Goal: Task Accomplishment & Management: Complete application form

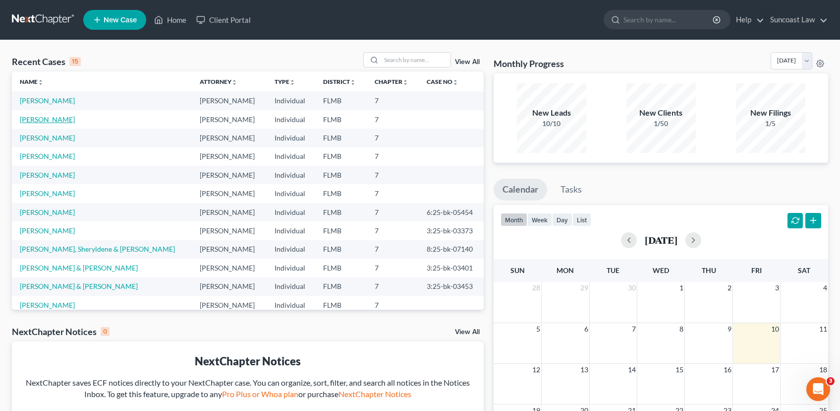
click at [41, 122] on link "[PERSON_NAME]" at bounding box center [47, 119] width 55 height 8
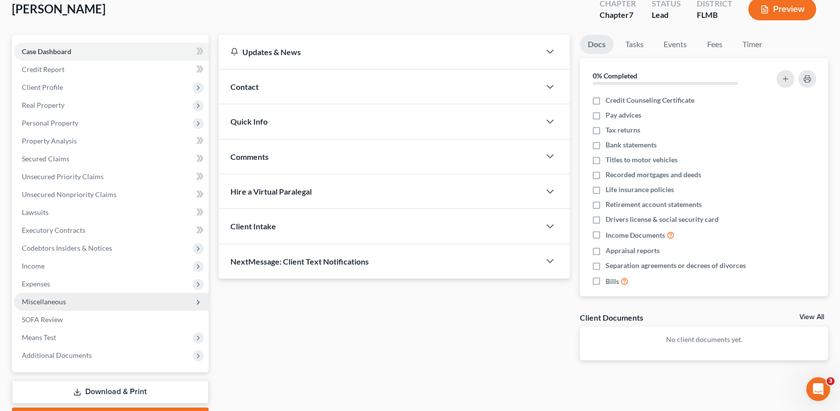
scroll to position [117, 0]
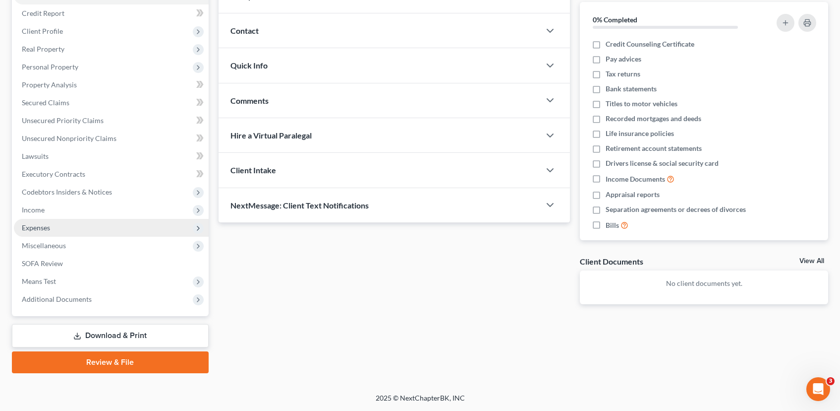
click at [62, 227] on span "Expenses" at bounding box center [111, 228] width 195 height 18
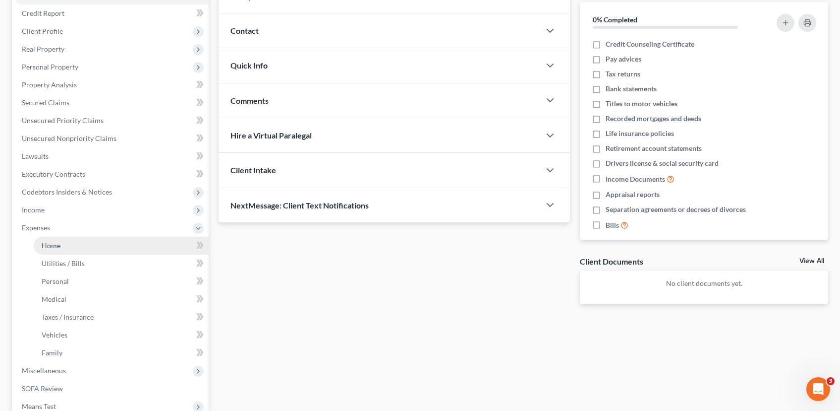
click at [70, 242] on link "Home" at bounding box center [121, 245] width 175 height 18
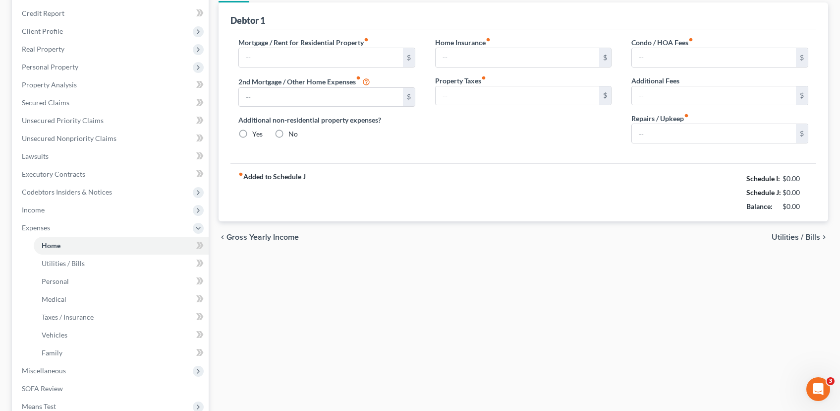
type input "1,694.41"
type input "0.00"
radio input "true"
type input "0.00"
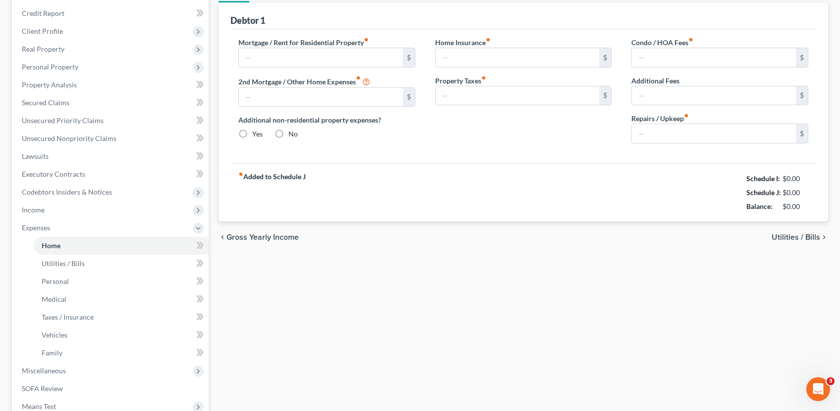
type input "129.93"
type input "0.00"
type input "200.00"
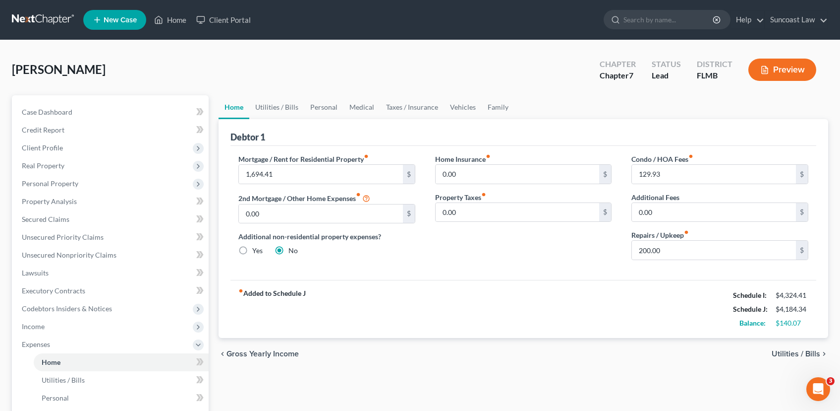
click at [791, 352] on span "Utilities / Bills" at bounding box center [796, 354] width 49 height 8
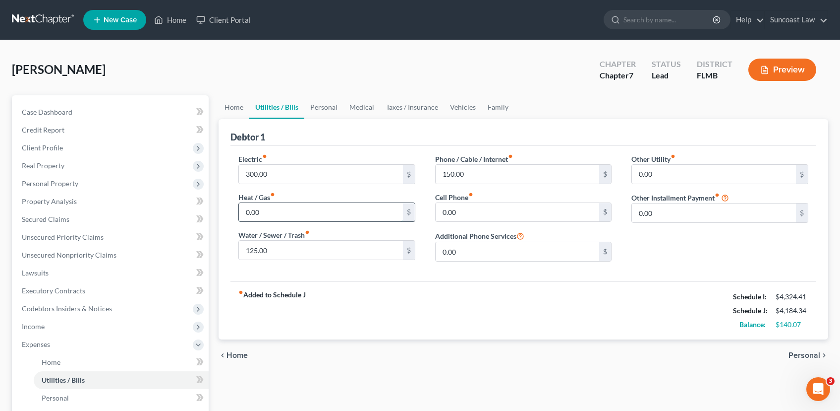
click at [273, 218] on input "0.00" at bounding box center [321, 212] width 164 height 19
type input "100.00"
click at [805, 354] on span "Personal" at bounding box center [805, 355] width 32 height 8
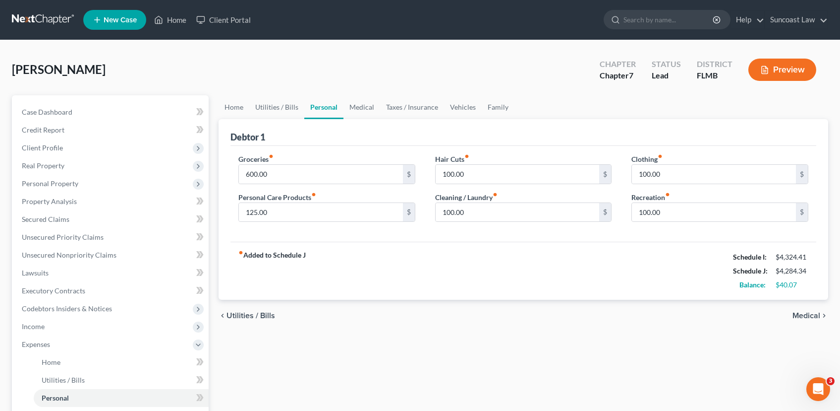
click at [796, 314] on span "Medical" at bounding box center [807, 315] width 28 height 8
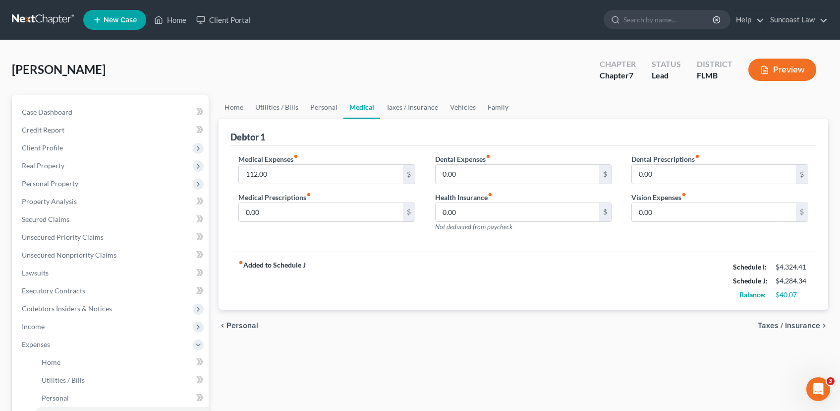
click at [793, 325] on span "Taxes / Insurance" at bounding box center [789, 325] width 62 height 8
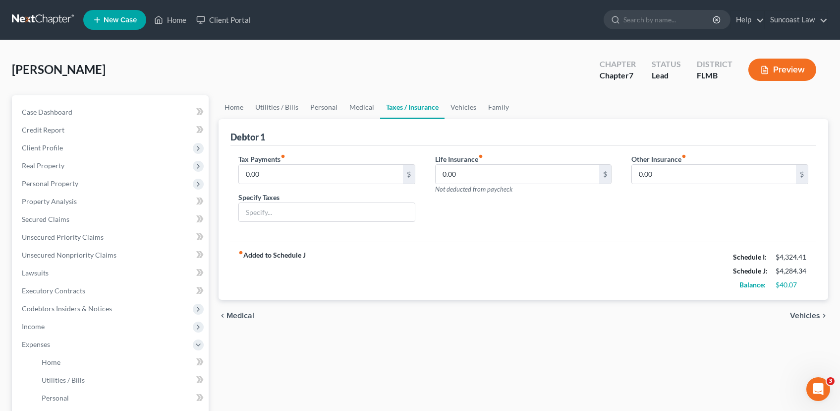
click at [793, 325] on div "chevron_left Medical Vehicles chevron_right" at bounding box center [524, 315] width 610 height 32
click at [802, 315] on span "Vehicles" at bounding box center [805, 315] width 30 height 8
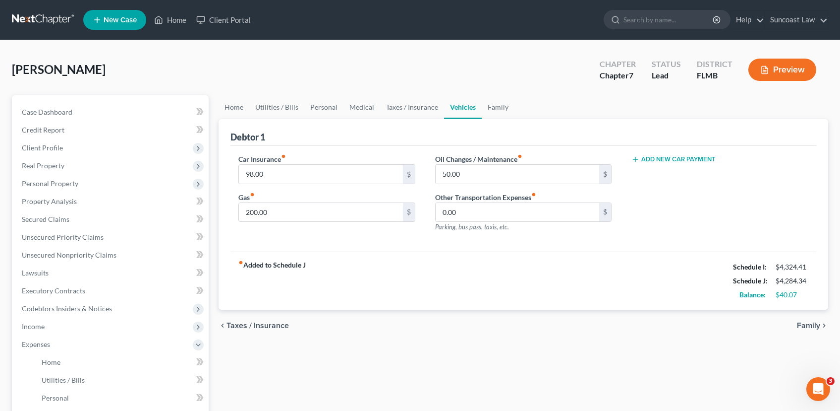
click at [801, 315] on div "chevron_left Taxes / Insurance Family chevron_right" at bounding box center [524, 325] width 610 height 32
click at [804, 323] on span "Family" at bounding box center [808, 325] width 23 height 8
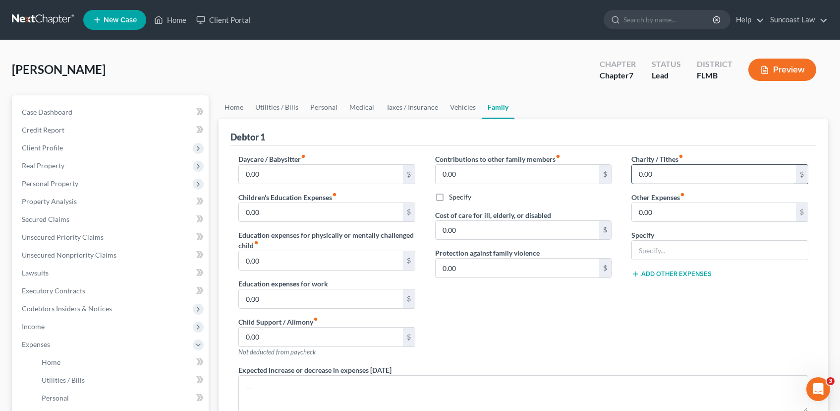
click at [656, 175] on input "0.00" at bounding box center [714, 174] width 164 height 19
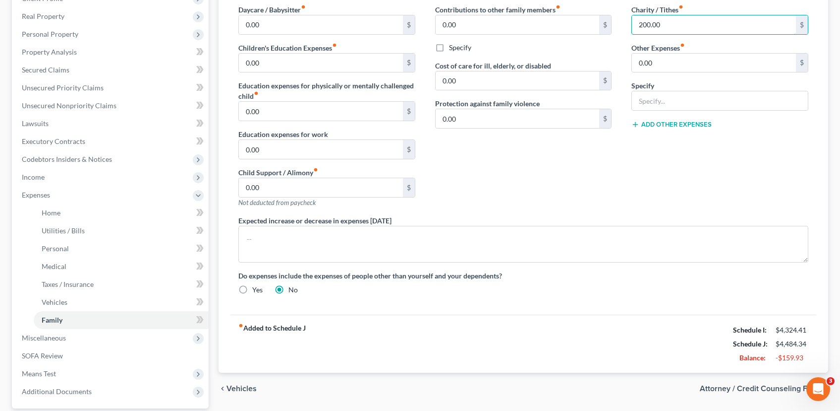
scroll to position [241, 0]
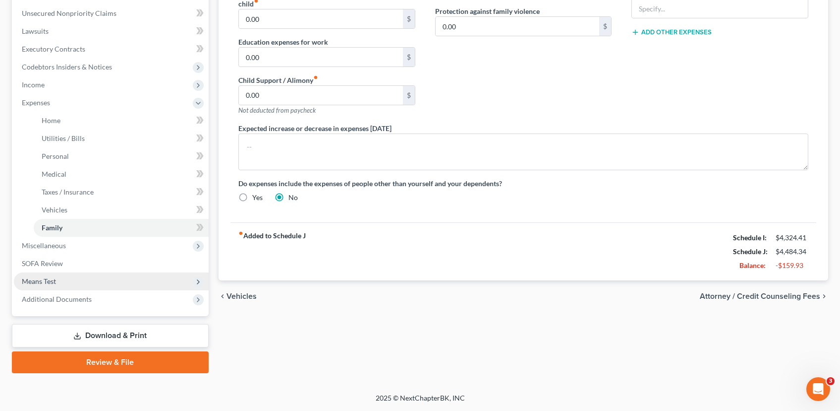
type input "200.00"
click at [98, 275] on span "Means Test" at bounding box center [111, 281] width 195 height 18
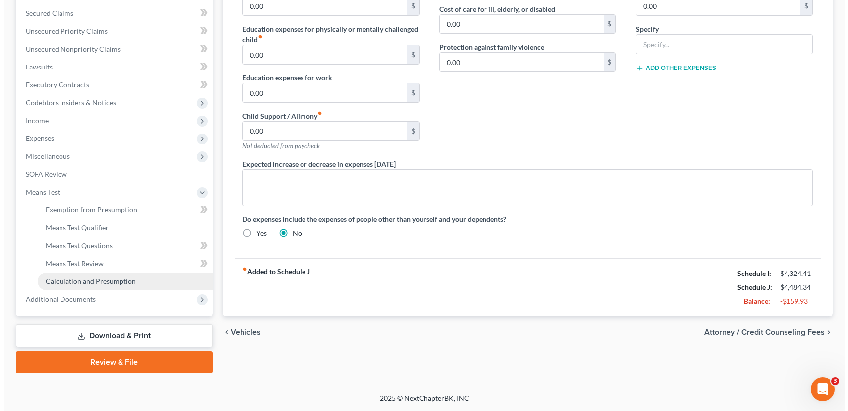
scroll to position [206, 0]
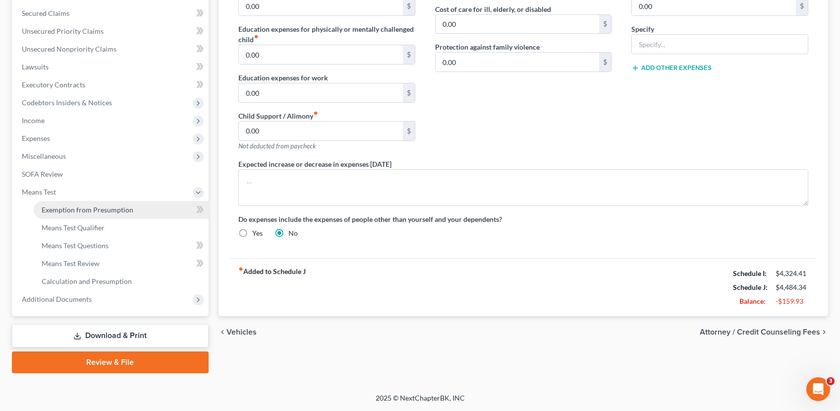
click at [93, 210] on span "Exemption from Presumption" at bounding box center [88, 209] width 92 height 8
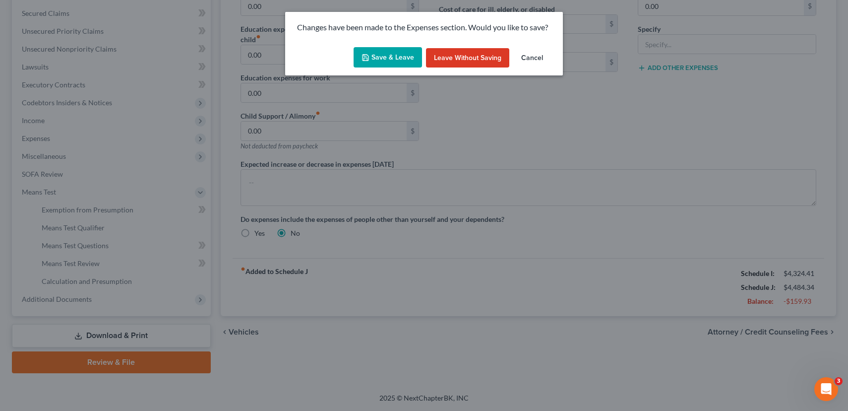
click at [402, 62] on button "Save & Leave" at bounding box center [388, 57] width 68 height 21
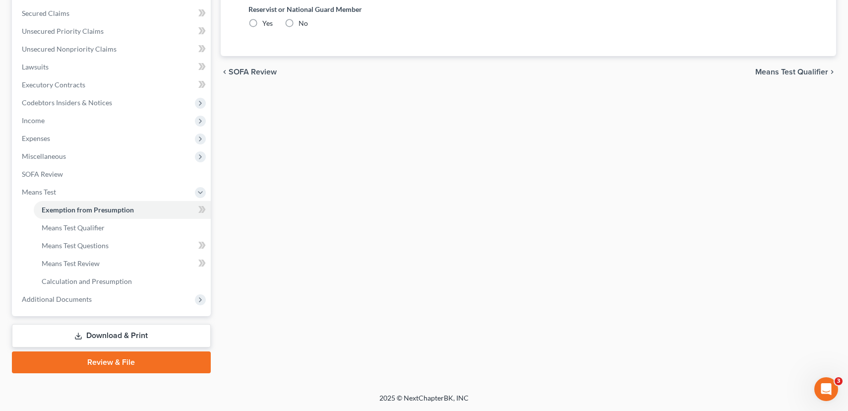
radio input "true"
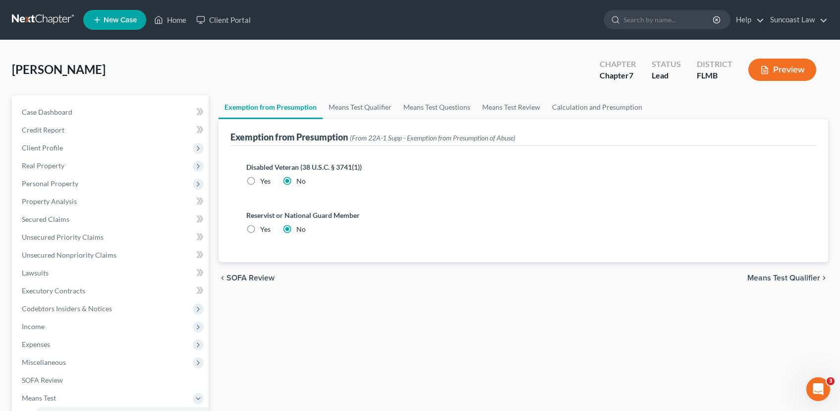
click at [767, 278] on span "Means Test Qualifier" at bounding box center [784, 278] width 73 height 8
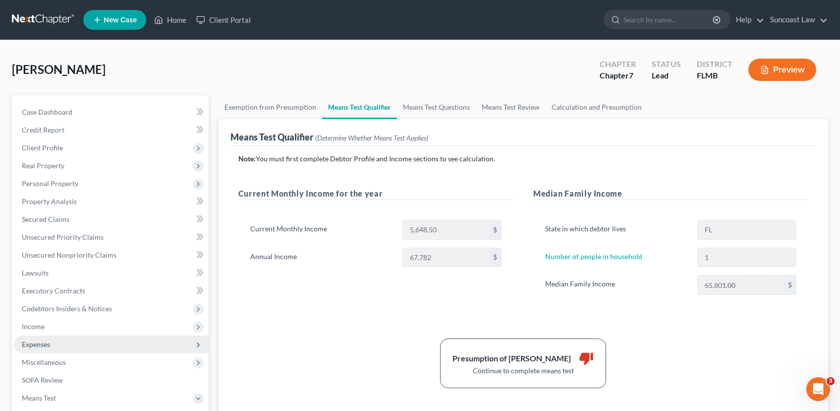
click at [100, 337] on span "Expenses" at bounding box center [111, 344] width 195 height 18
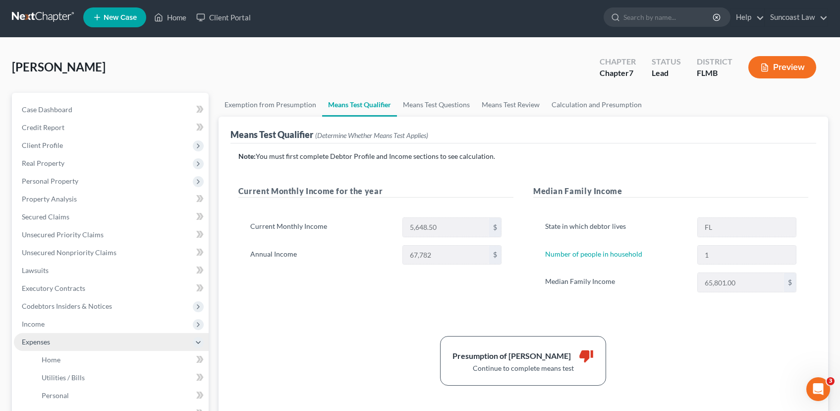
scroll to position [241, 0]
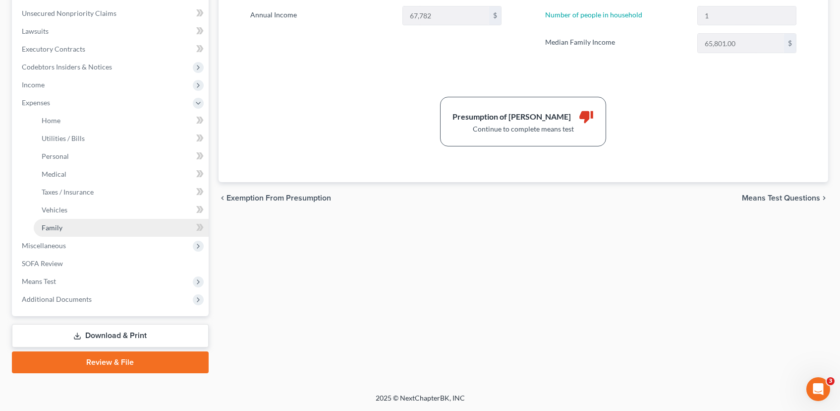
click at [71, 228] on link "Family" at bounding box center [121, 228] width 175 height 18
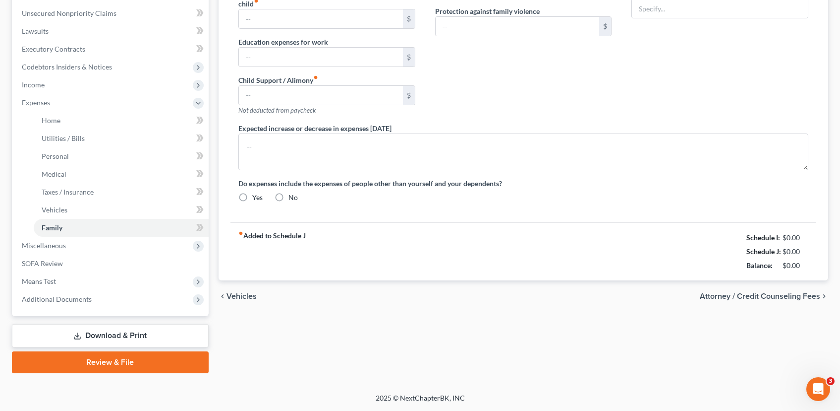
type input "0.00"
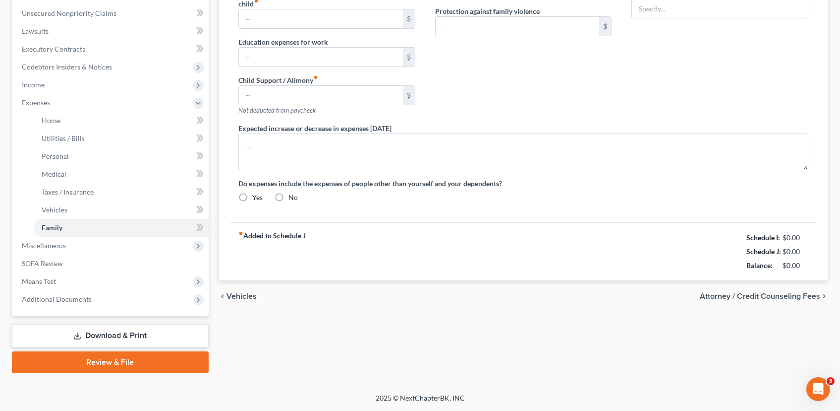
type input "0.00"
type input "200.00"
type input "0.00"
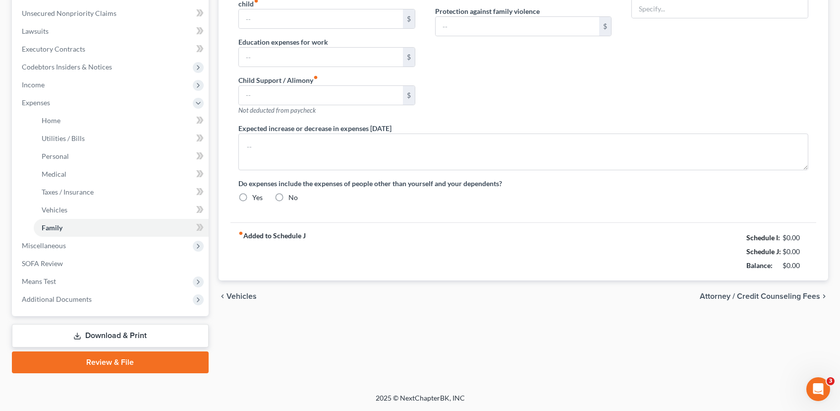
radio input "true"
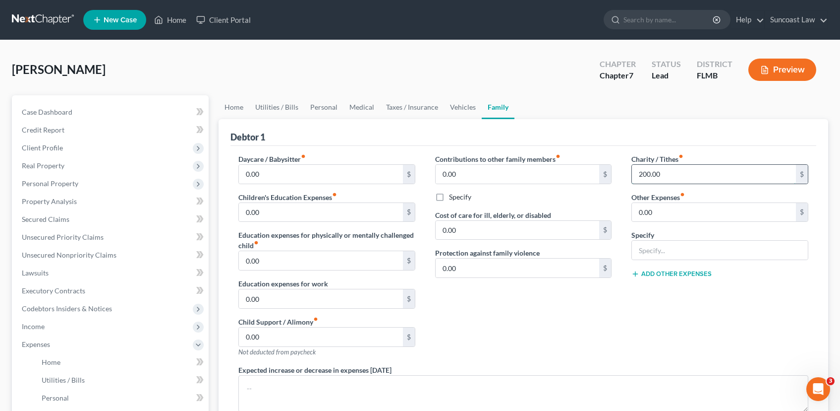
drag, startPoint x: 683, startPoint y: 177, endPoint x: 708, endPoint y: 175, distance: 24.8
click at [708, 175] on input "200.00" at bounding box center [714, 174] width 164 height 19
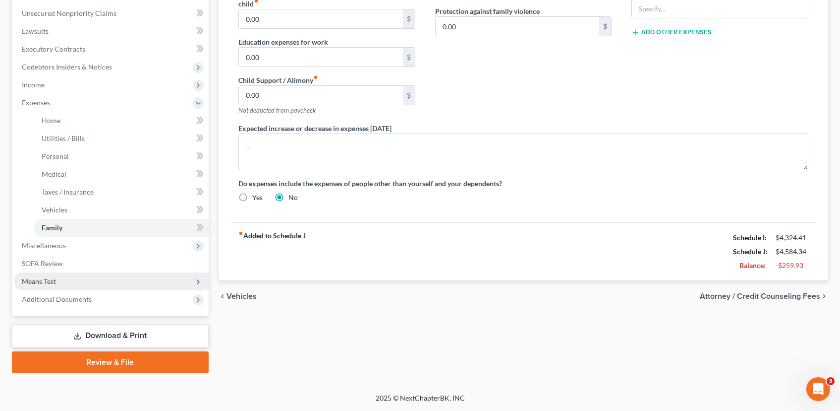
type input "300.00"
click at [88, 280] on span "Means Test" at bounding box center [111, 281] width 195 height 18
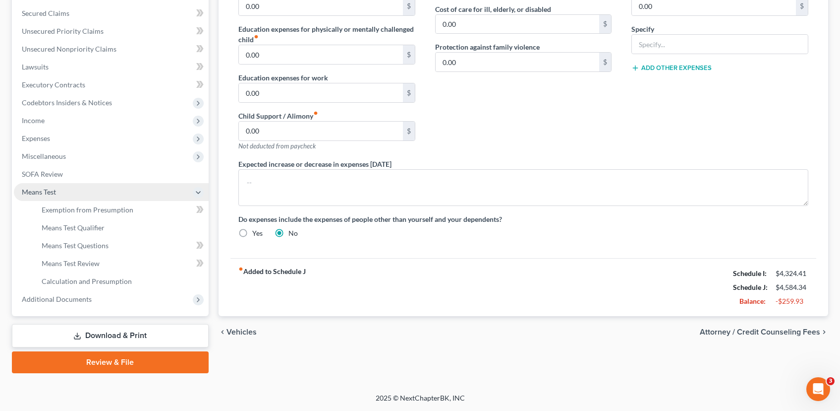
scroll to position [206, 0]
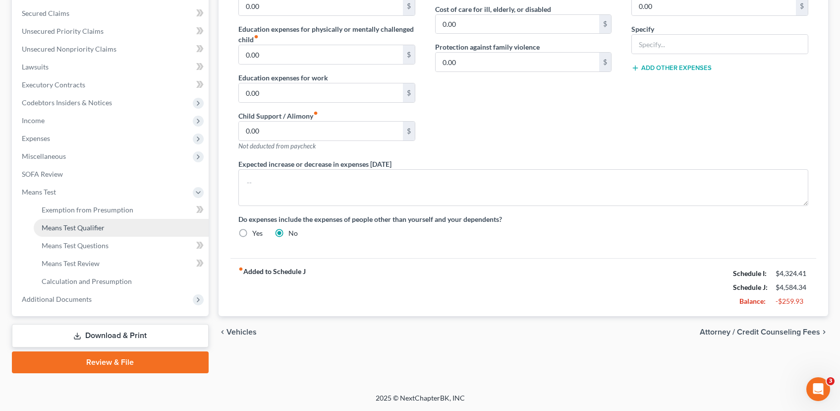
click at [93, 231] on span "Means Test Qualifier" at bounding box center [73, 227] width 63 height 8
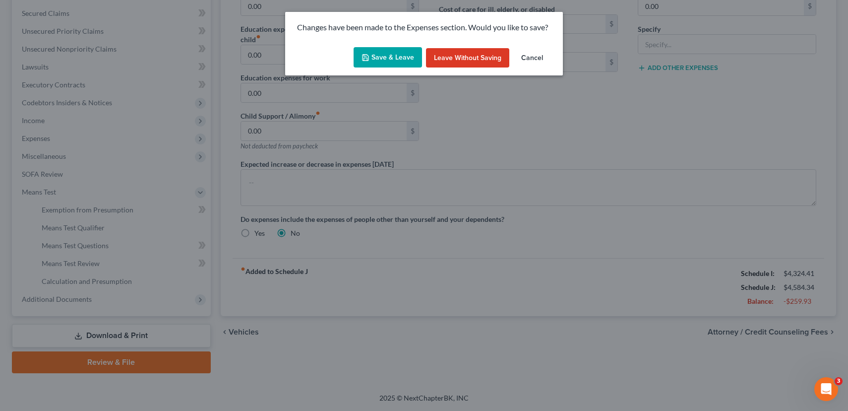
click at [392, 62] on button "Save & Leave" at bounding box center [388, 57] width 68 height 21
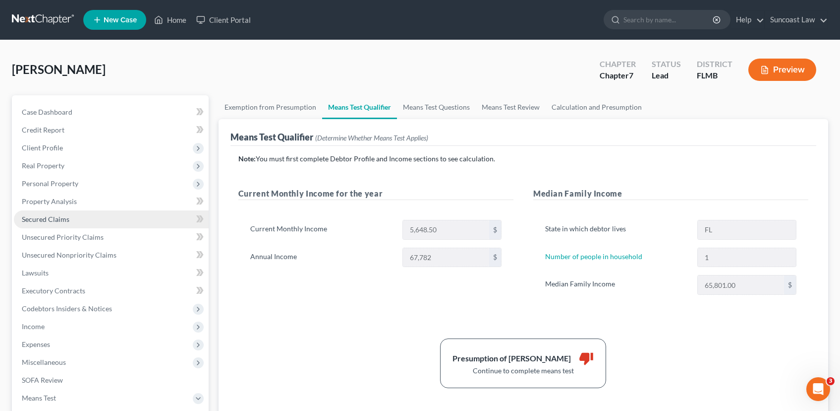
click at [58, 215] on span "Secured Claims" at bounding box center [46, 219] width 48 height 8
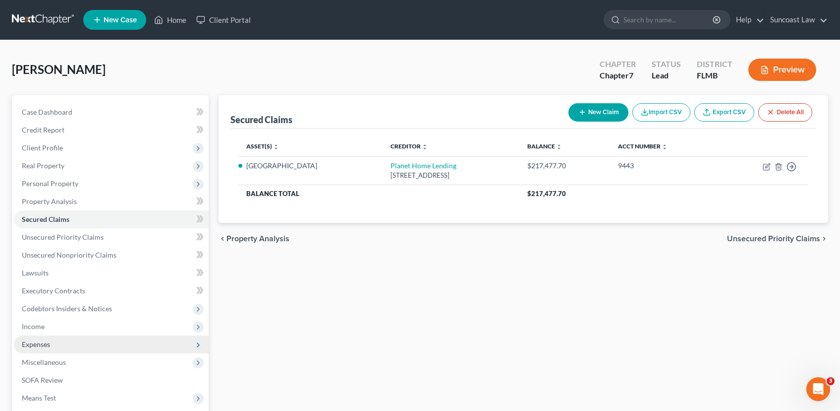
click at [79, 337] on span "Expenses" at bounding box center [111, 344] width 195 height 18
drag, startPoint x: 83, startPoint y: 359, endPoint x: 130, endPoint y: 339, distance: 51.1
click at [83, 359] on link "Home" at bounding box center [121, 362] width 175 height 18
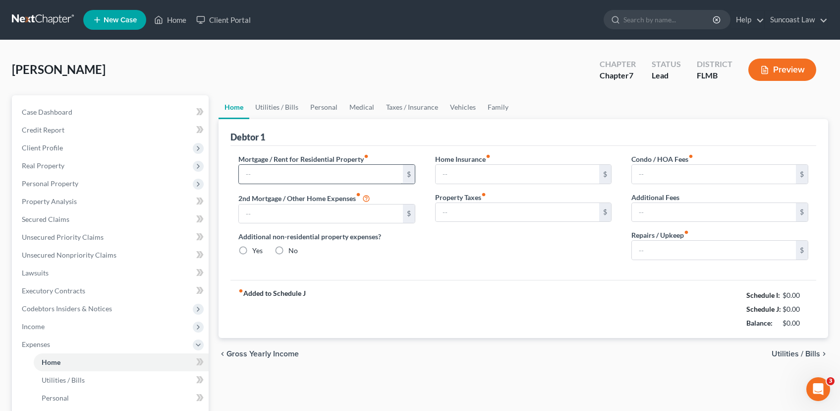
type input "1,694.41"
type input "0.00"
radio input "true"
type input "0.00"
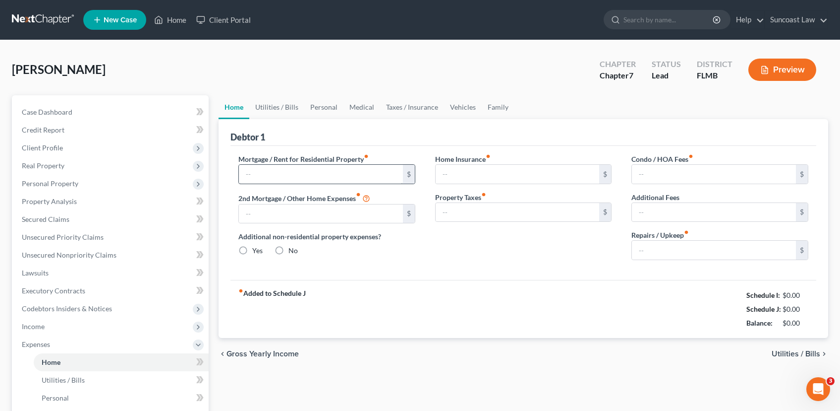
type input "129.93"
type input "0.00"
type input "200.00"
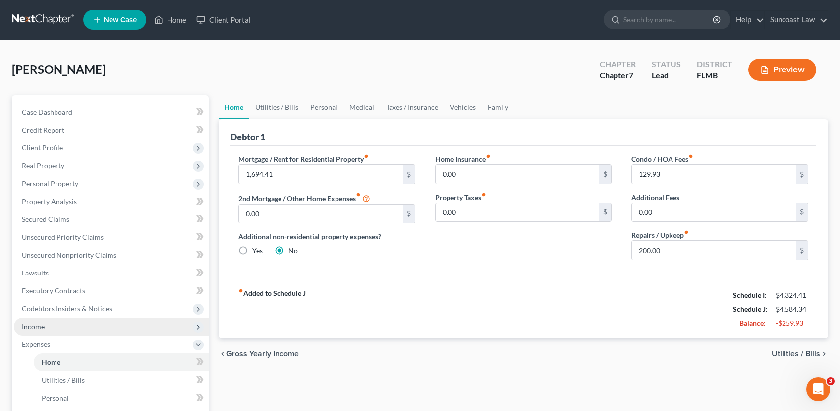
click at [97, 323] on span "Income" at bounding box center [111, 326] width 195 height 18
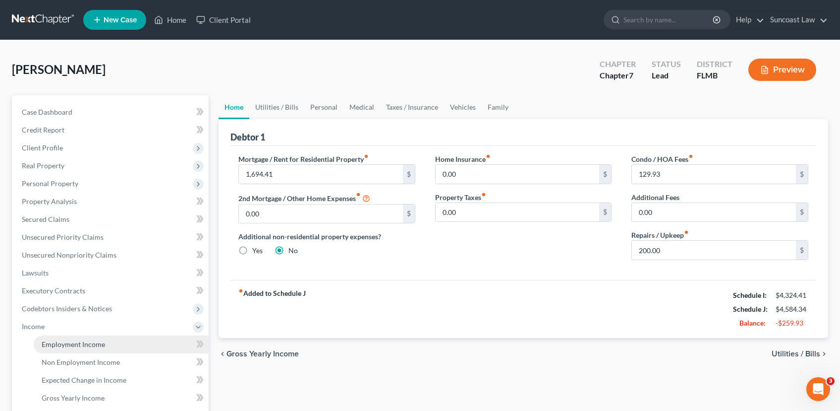
click at [100, 345] on span "Employment Income" at bounding box center [73, 344] width 63 height 8
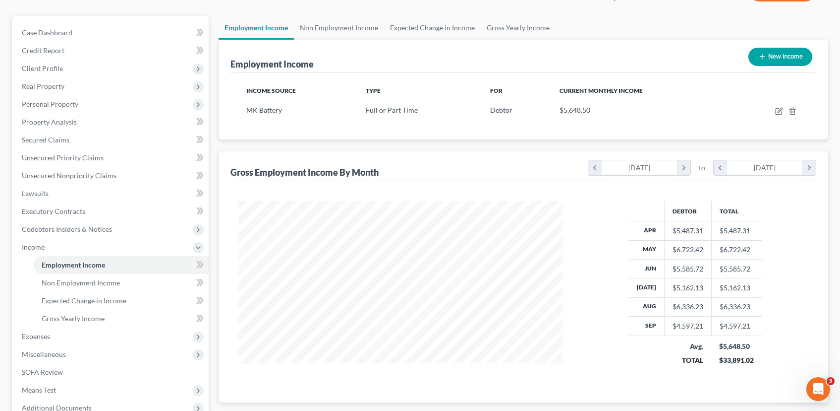
scroll to position [121, 0]
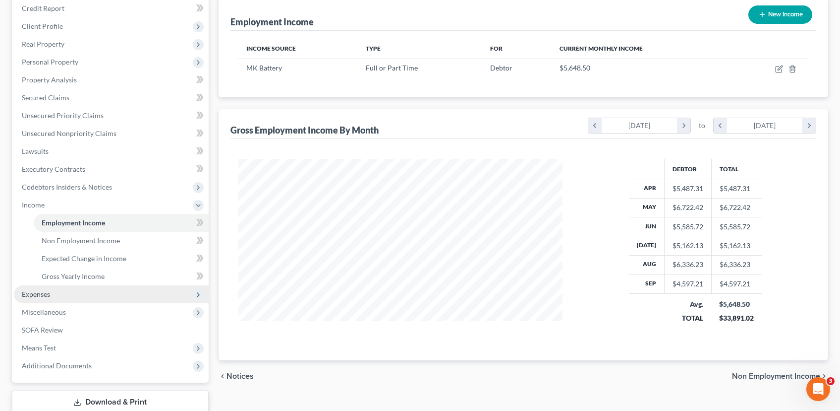
click at [74, 292] on span "Expenses" at bounding box center [111, 294] width 195 height 18
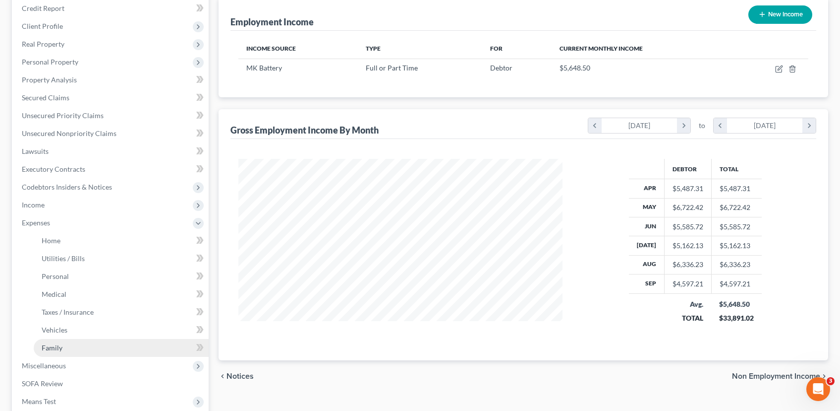
click at [107, 343] on link "Family" at bounding box center [121, 348] width 175 height 18
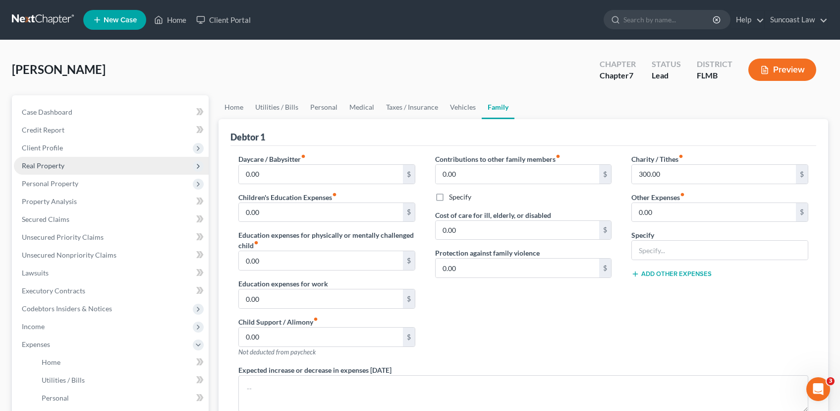
click at [79, 166] on span "Real Property" at bounding box center [111, 166] width 195 height 18
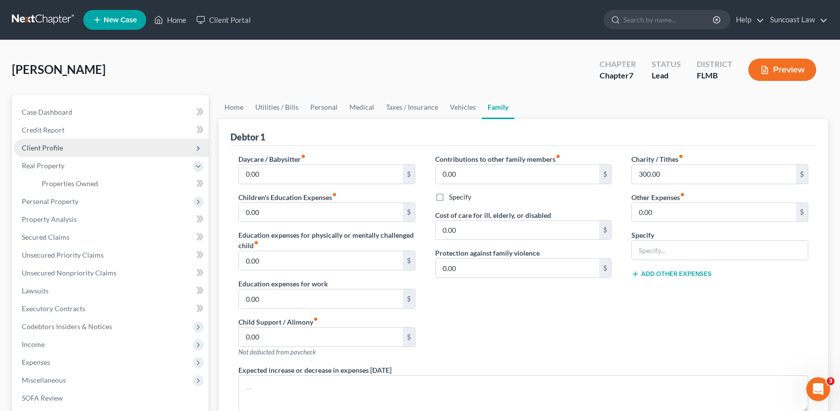
click at [74, 155] on span "Client Profile" at bounding box center [111, 148] width 195 height 18
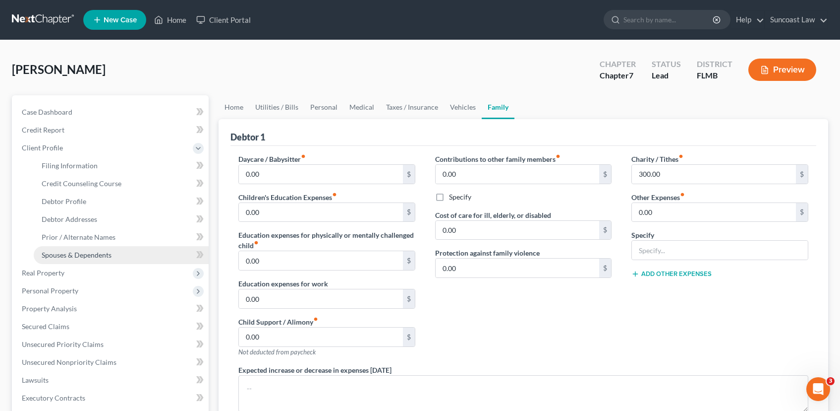
click at [93, 254] on span "Spouses & Dependents" at bounding box center [77, 254] width 70 height 8
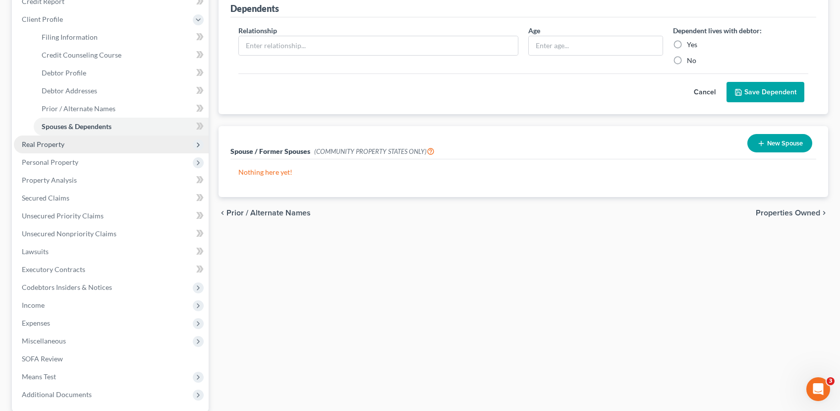
scroll to position [168, 0]
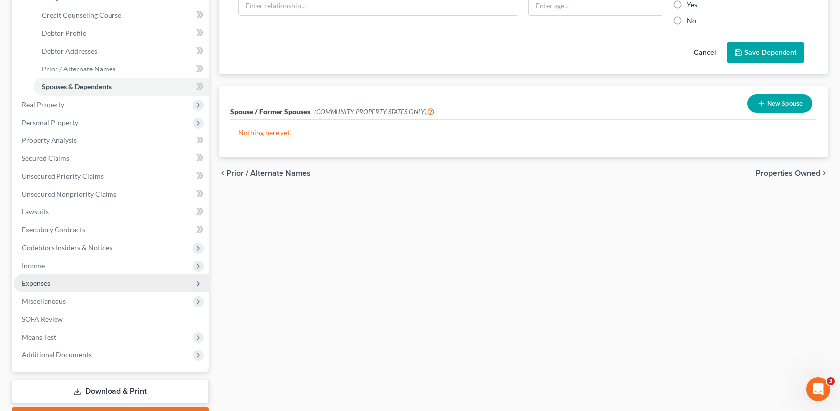
click at [72, 288] on span "Expenses" at bounding box center [111, 283] width 195 height 18
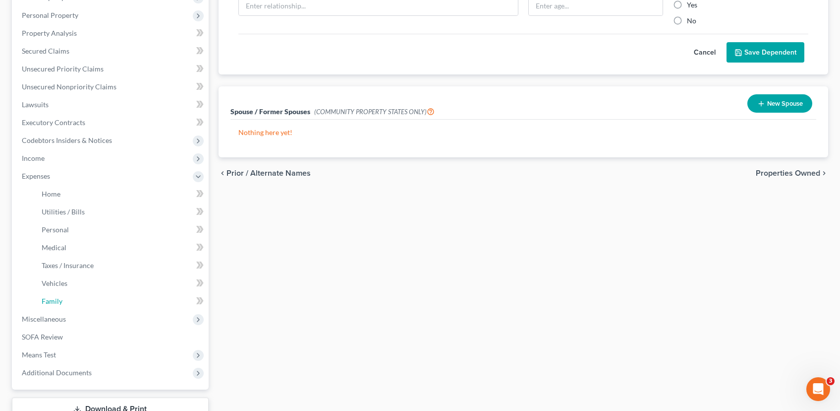
drag, startPoint x: 88, startPoint y: 302, endPoint x: 219, endPoint y: 291, distance: 131.3
click at [88, 302] on link "Family" at bounding box center [121, 301] width 175 height 18
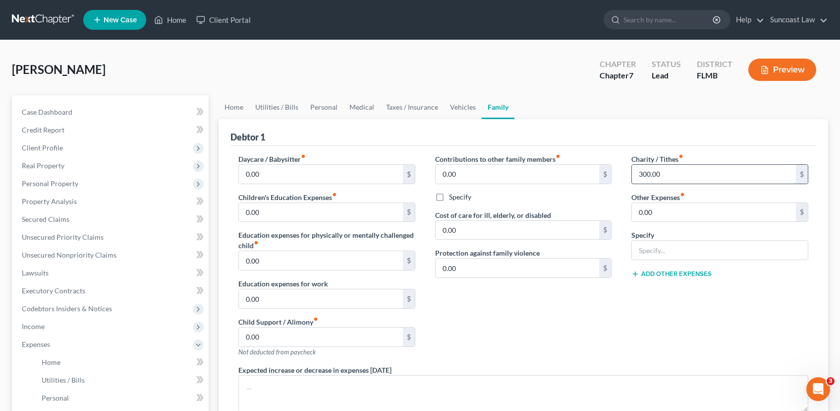
drag, startPoint x: 698, startPoint y: 180, endPoint x: 743, endPoint y: 173, distance: 46.1
click at [738, 173] on input "300.00" at bounding box center [714, 174] width 164 height 19
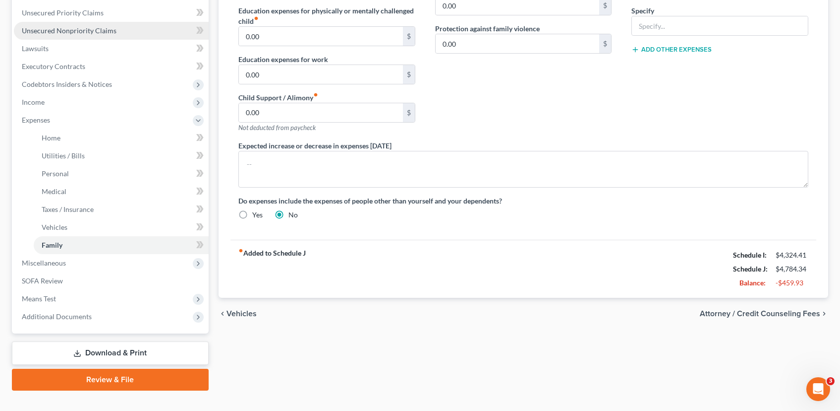
scroll to position [241, 0]
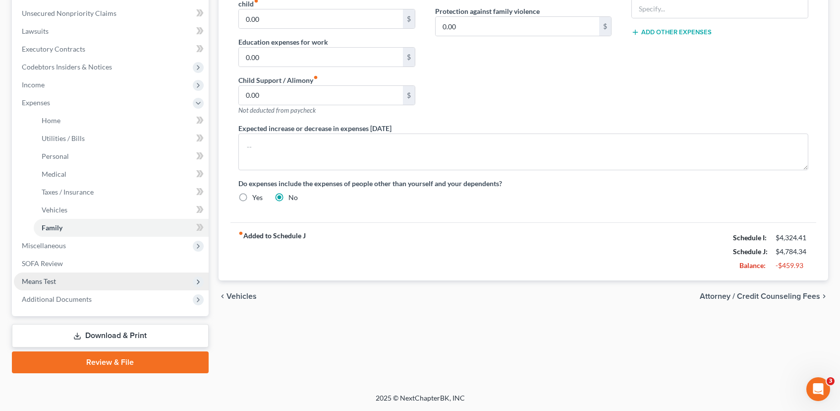
type input "500.00"
click at [96, 282] on span "Means Test" at bounding box center [111, 281] width 195 height 18
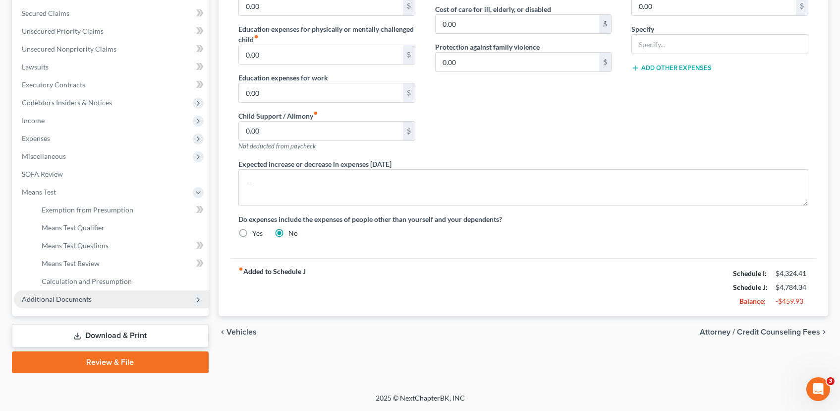
scroll to position [206, 0]
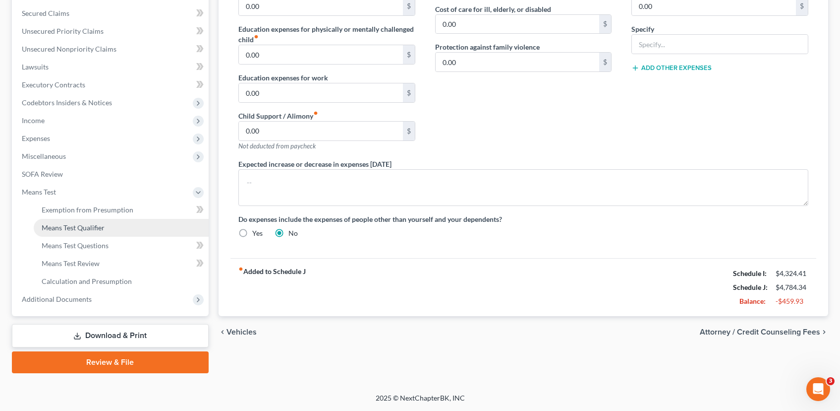
click at [108, 227] on link "Means Test Qualifier" at bounding box center [121, 228] width 175 height 18
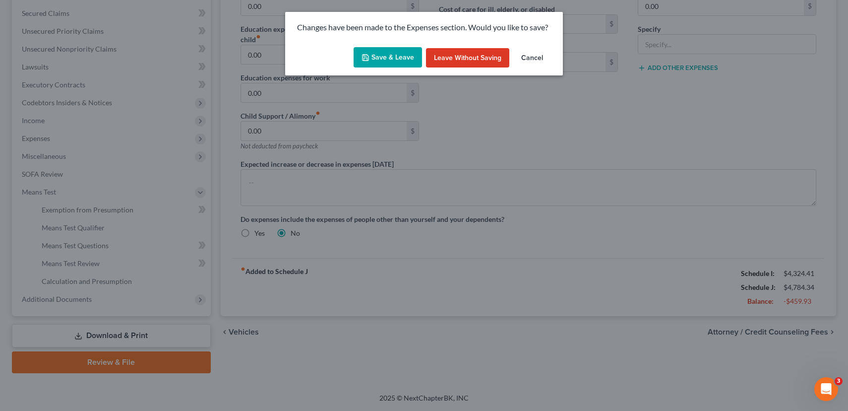
click at [398, 55] on button "Save & Leave" at bounding box center [388, 57] width 68 height 21
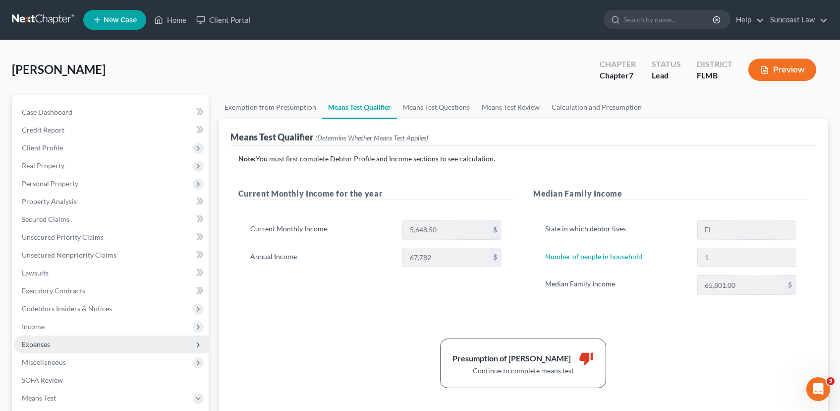
click at [72, 350] on span "Expenses" at bounding box center [111, 344] width 195 height 18
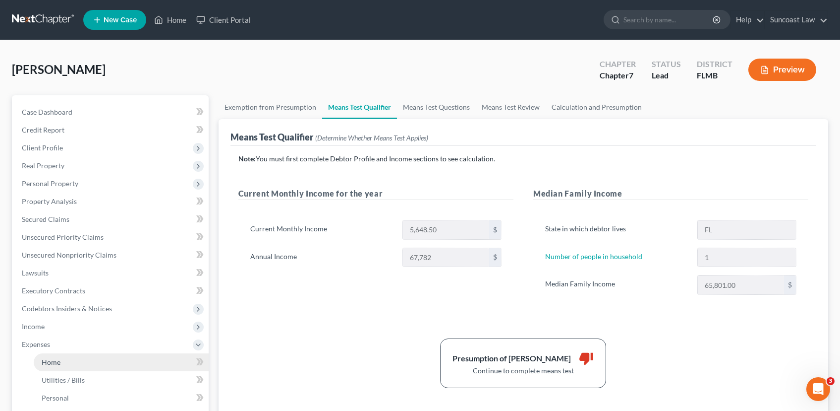
click at [99, 356] on link "Home" at bounding box center [121, 362] width 175 height 18
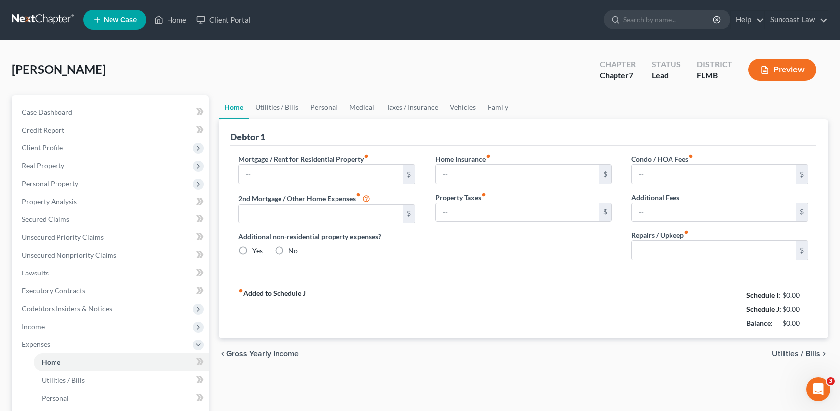
type input "1,694.41"
type input "0.00"
radio input "true"
type input "0.00"
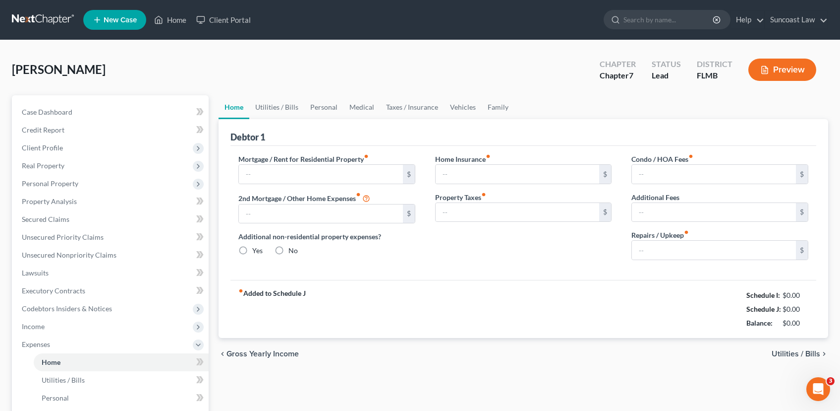
type input "129.93"
type input "0.00"
type input "200.00"
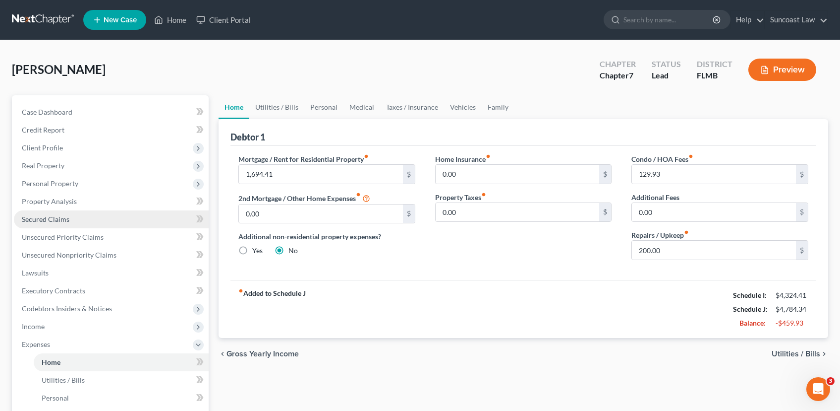
click at [138, 216] on link "Secured Claims" at bounding box center [111, 219] width 195 height 18
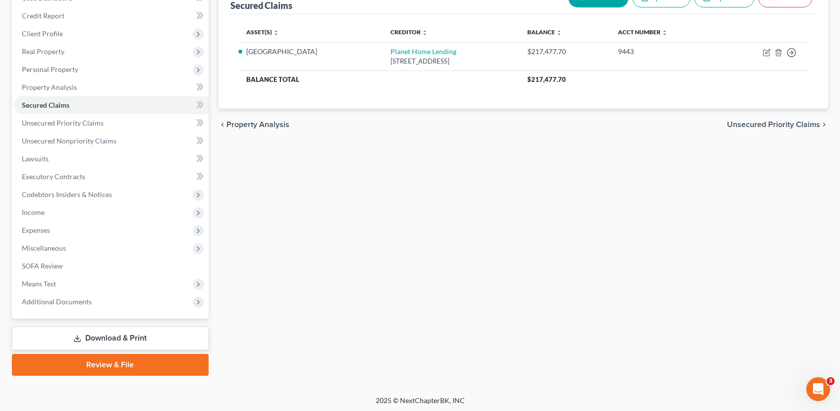
scroll to position [117, 0]
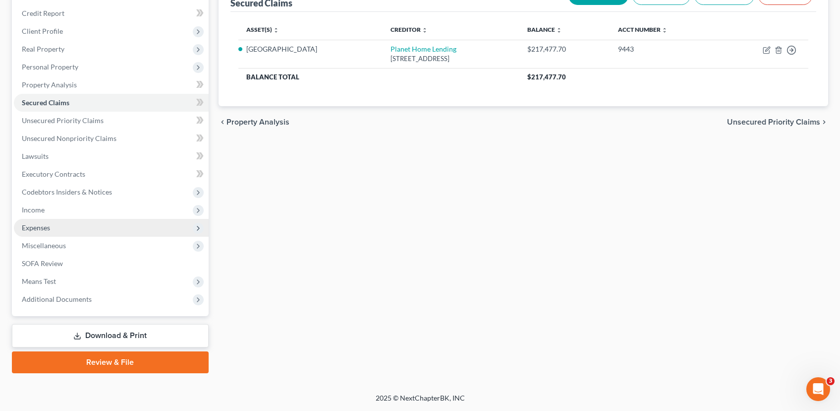
click at [87, 235] on span "Expenses" at bounding box center [111, 228] width 195 height 18
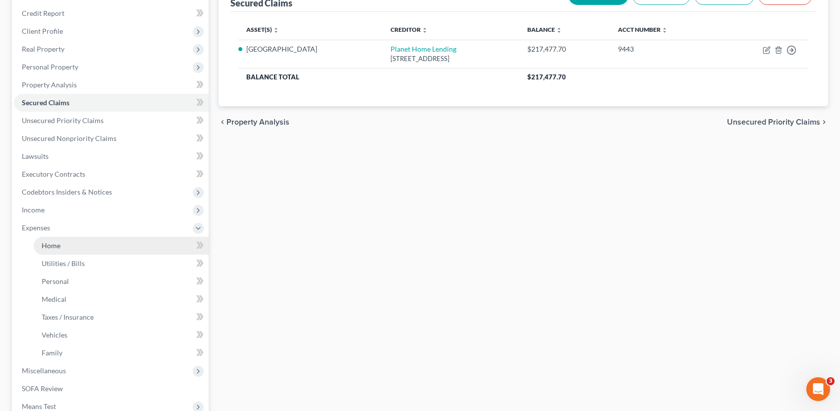
click at [124, 250] on link "Home" at bounding box center [121, 245] width 175 height 18
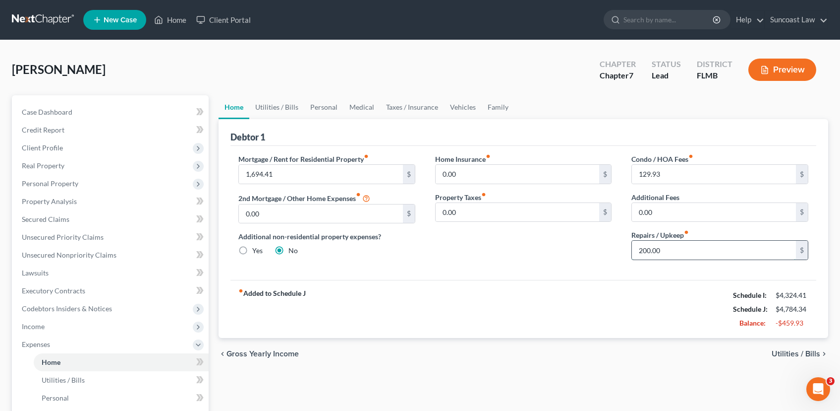
click at [677, 247] on input "200.00" at bounding box center [714, 249] width 164 height 19
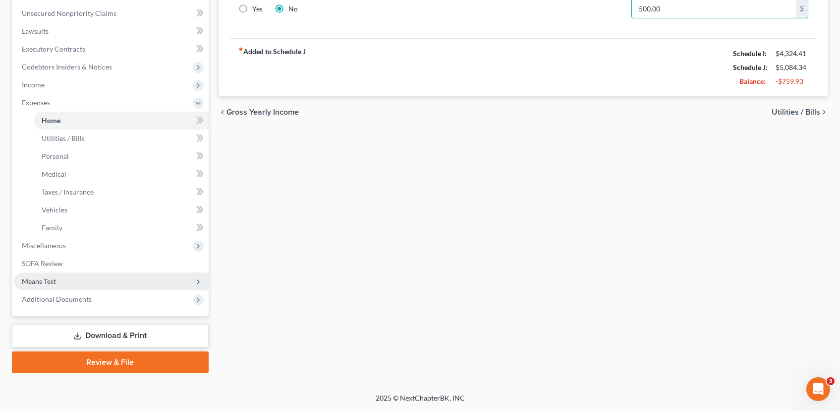
type input "500.00"
click at [58, 278] on span "Means Test" at bounding box center [111, 281] width 195 height 18
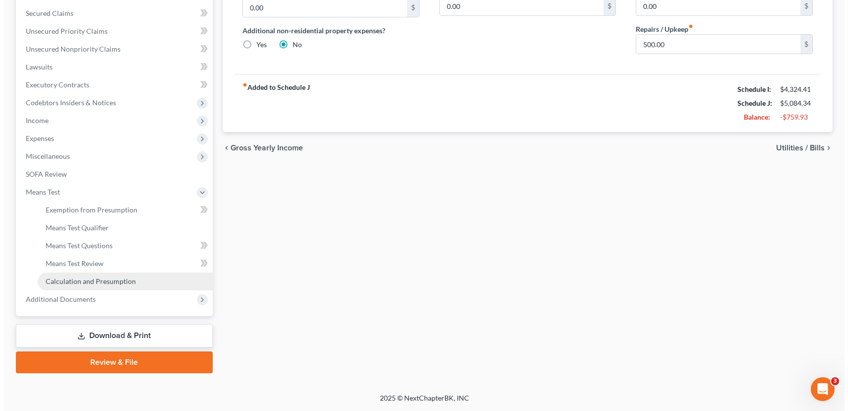
scroll to position [206, 0]
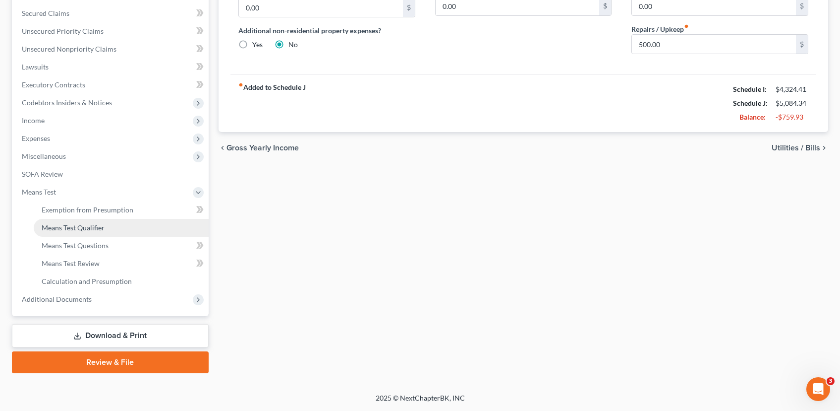
click at [82, 230] on span "Means Test Qualifier" at bounding box center [73, 227] width 63 height 8
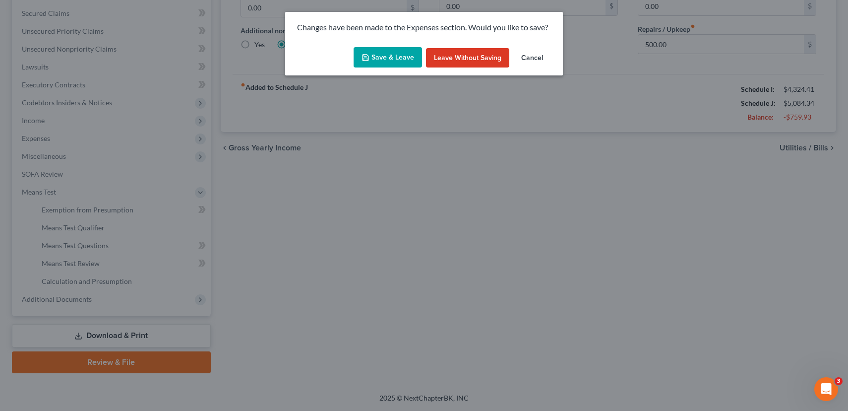
click at [382, 56] on button "Save & Leave" at bounding box center [388, 57] width 68 height 21
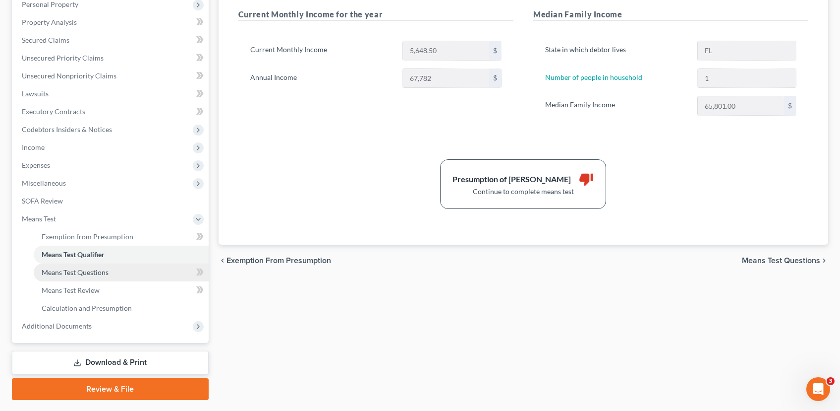
click at [115, 274] on link "Means Test Questions" at bounding box center [121, 272] width 175 height 18
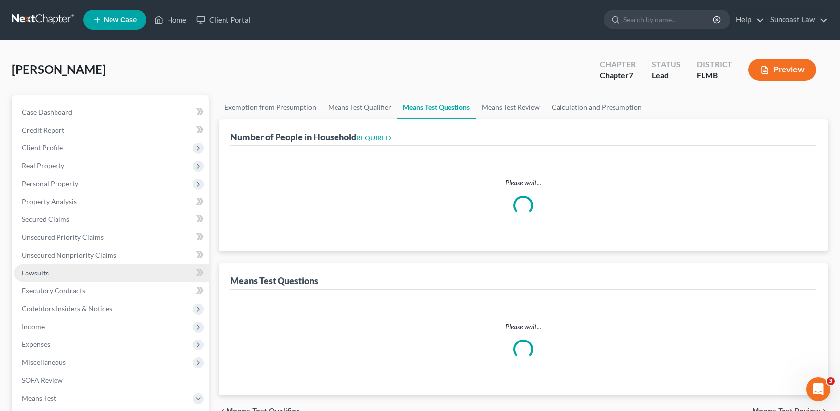
select select "0"
select select "60"
select select "1"
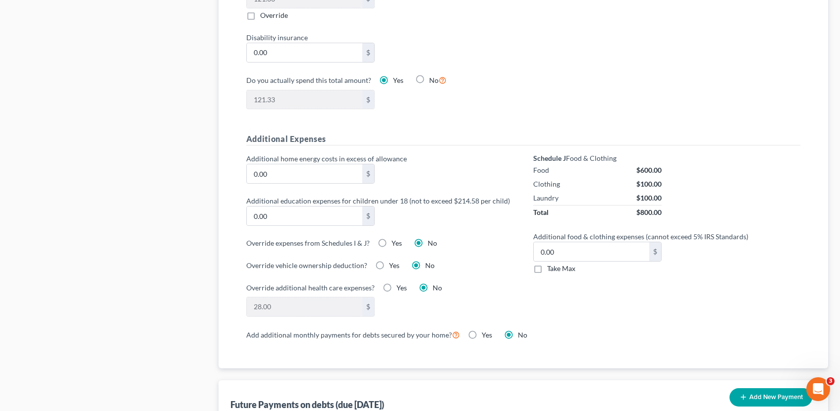
scroll to position [619, 0]
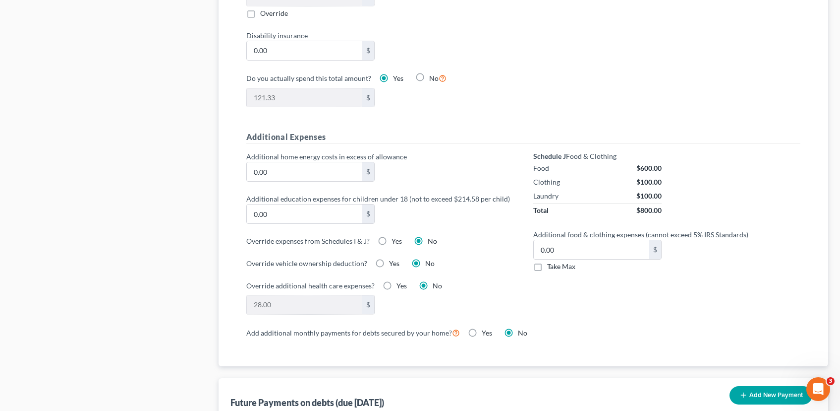
click at [547, 266] on label "Take Max" at bounding box center [561, 266] width 28 height 10
click at [551, 266] on input "Take Max" at bounding box center [554, 264] width 6 height 6
checkbox input "true"
type input "30.00"
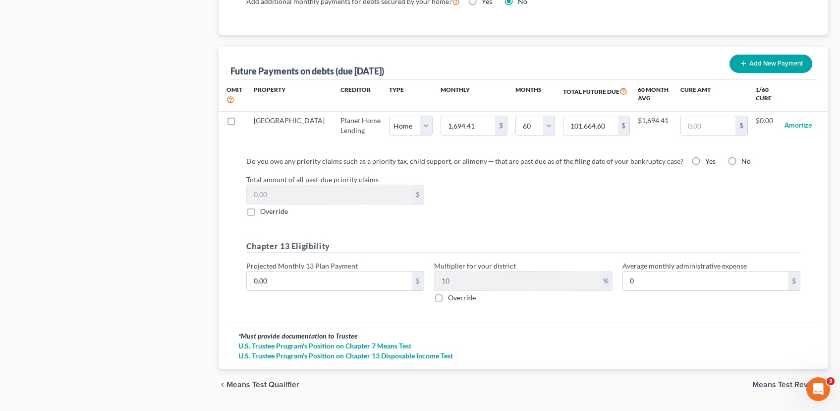
scroll to position [978, 0]
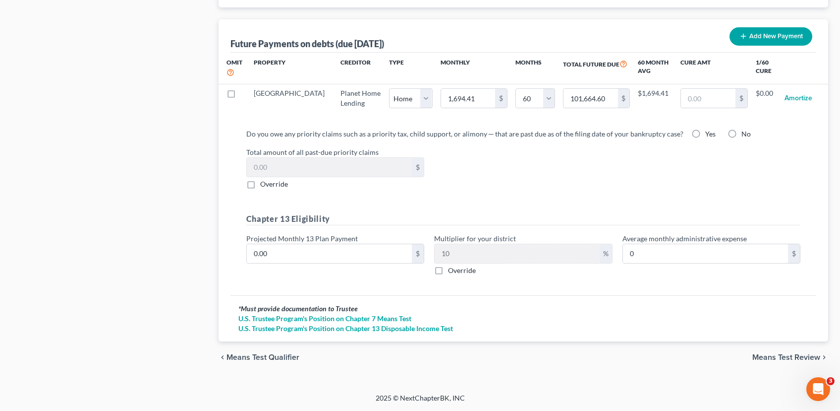
click at [765, 354] on span "Means Test Review" at bounding box center [787, 357] width 68 height 8
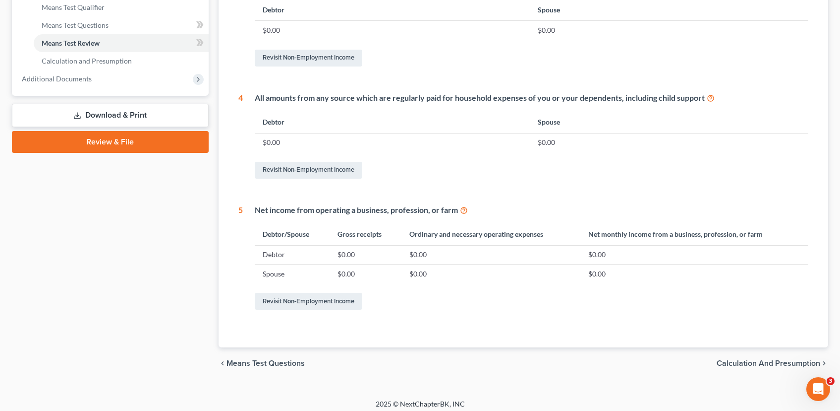
scroll to position [432, 0]
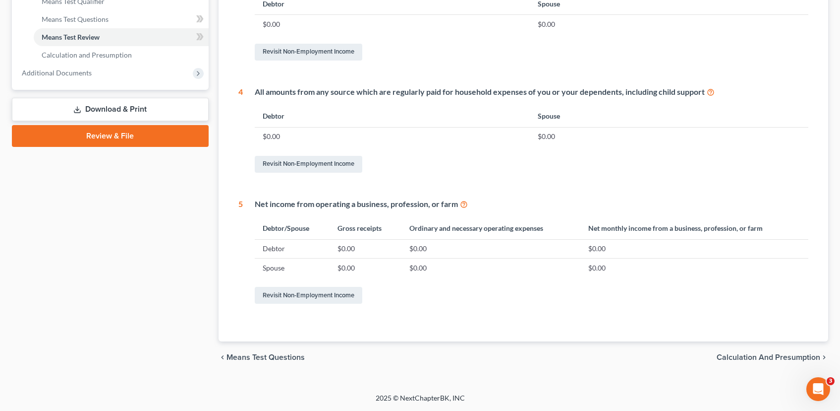
click at [788, 356] on span "Calculation and Presumption" at bounding box center [769, 357] width 104 height 8
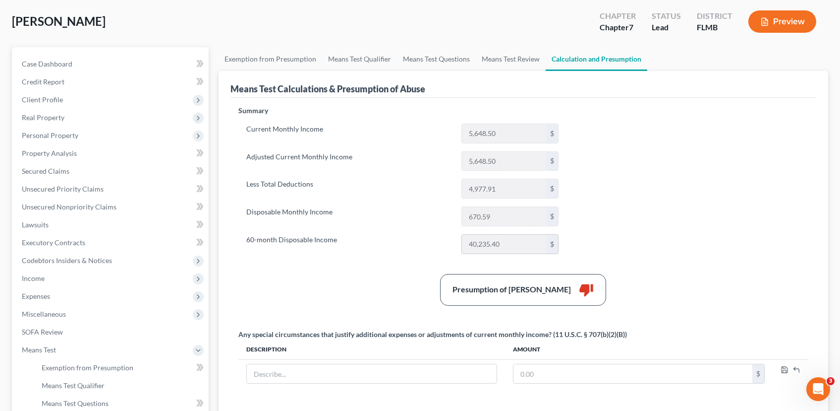
scroll to position [103, 0]
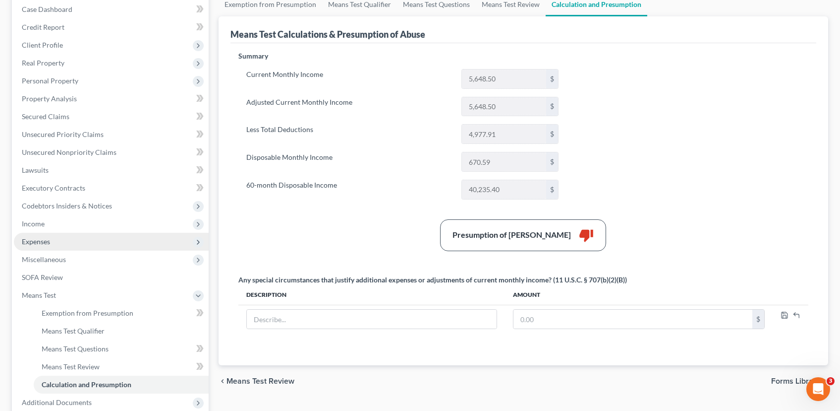
click at [92, 245] on span "Expenses" at bounding box center [111, 242] width 195 height 18
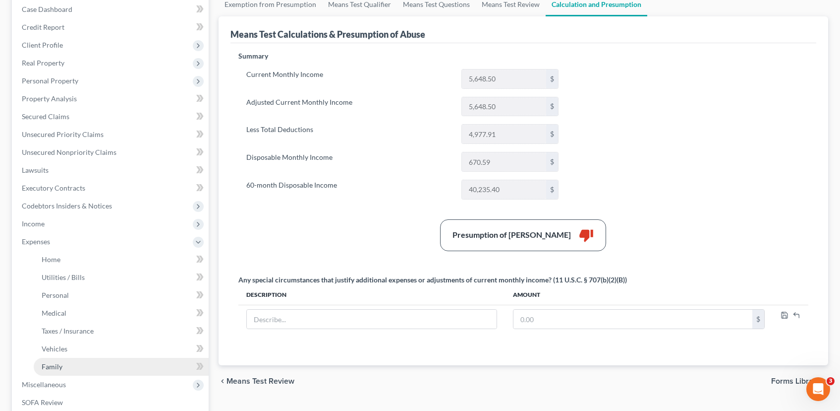
click at [82, 364] on link "Family" at bounding box center [121, 366] width 175 height 18
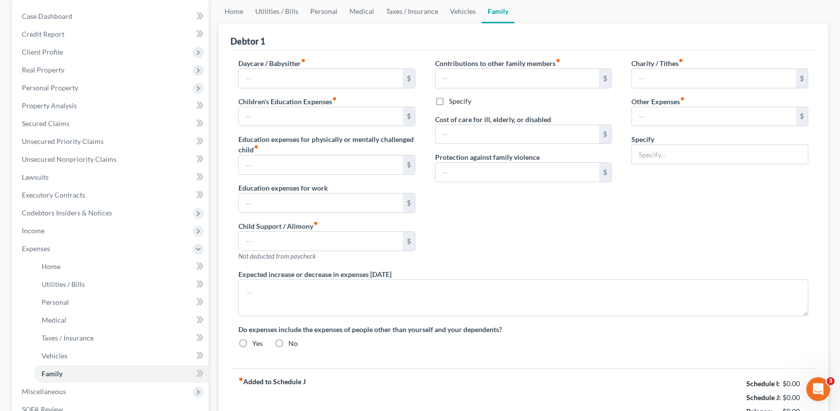
type input "0.00"
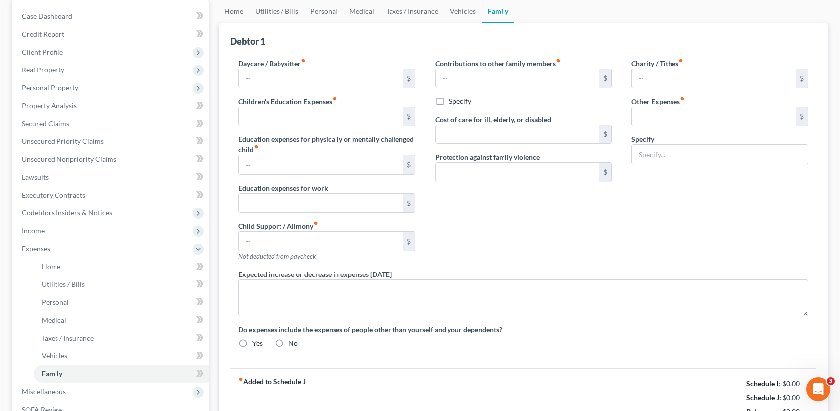
type input "0.00"
type input "500.00"
type input "0.00"
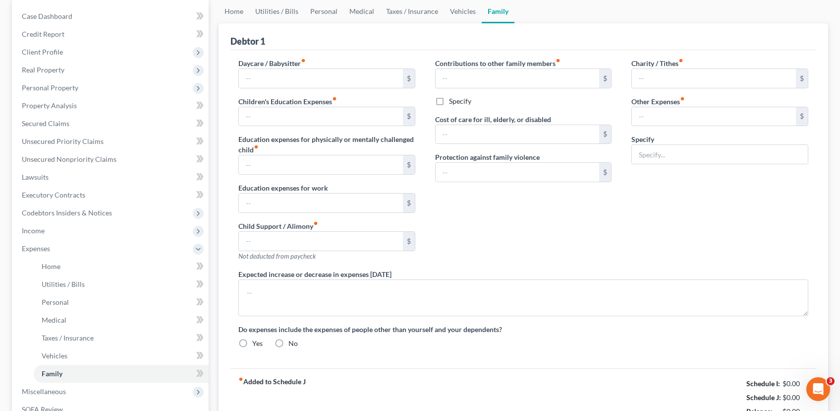
radio input "true"
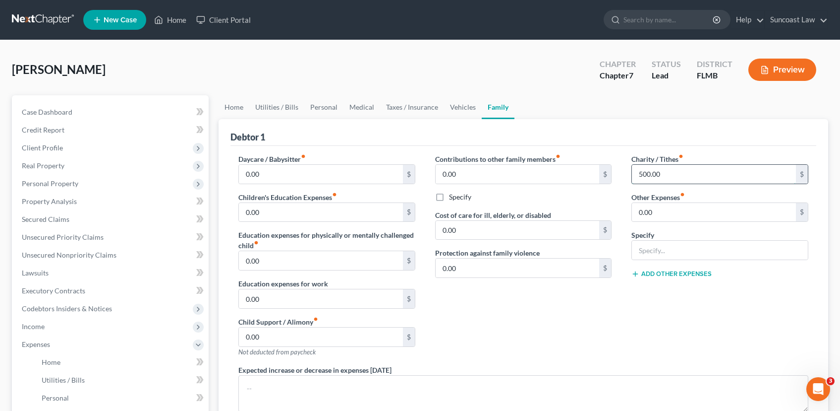
click at [695, 177] on input "500.00" at bounding box center [714, 174] width 164 height 19
click at [239, 105] on link "Home" at bounding box center [234, 107] width 31 height 24
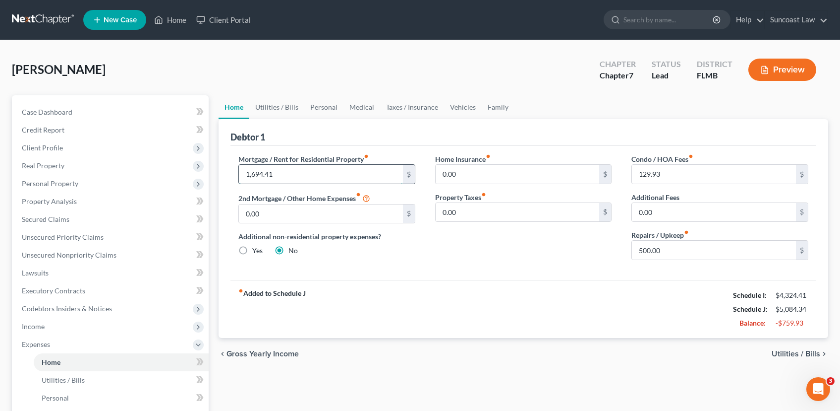
drag, startPoint x: 301, startPoint y: 170, endPoint x: 347, endPoint y: 179, distance: 46.5
click at [347, 179] on input "1,694.41" at bounding box center [321, 174] width 164 height 19
type input "1,703.45"
click at [340, 214] on input "0.00" at bounding box center [321, 213] width 164 height 19
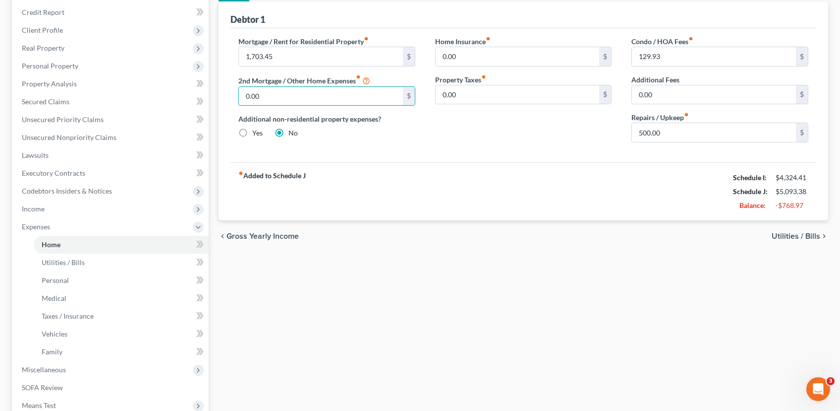
scroll to position [193, 0]
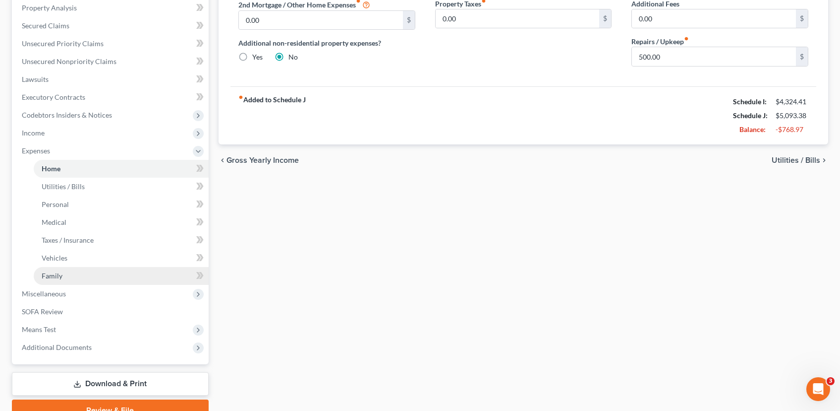
click at [82, 280] on link "Family" at bounding box center [121, 276] width 175 height 18
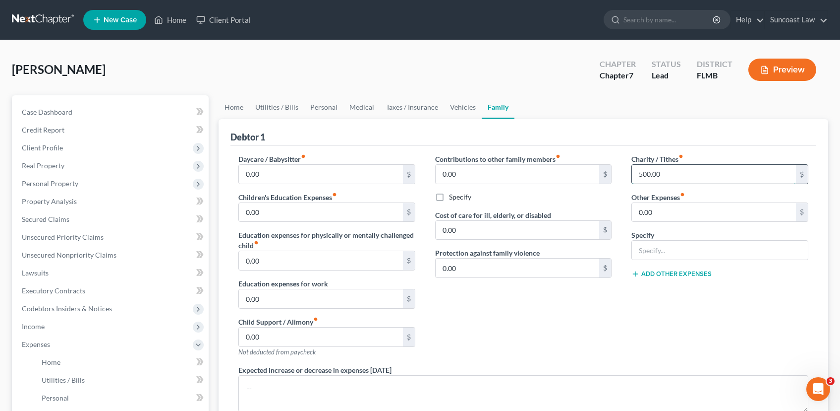
click at [668, 173] on input "500.00" at bounding box center [714, 174] width 164 height 19
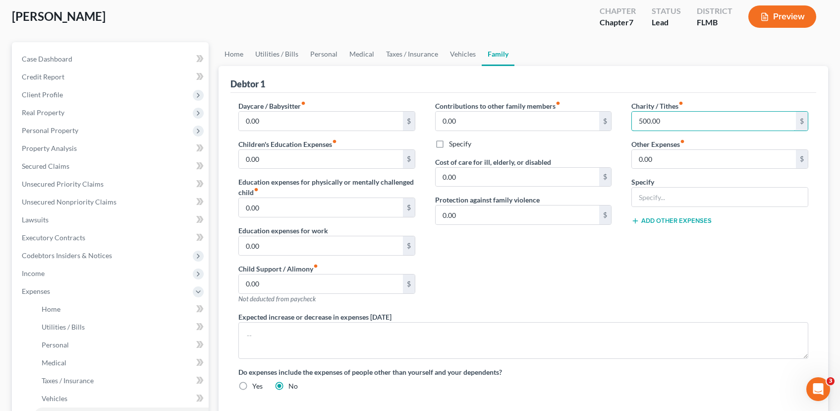
scroll to position [241, 0]
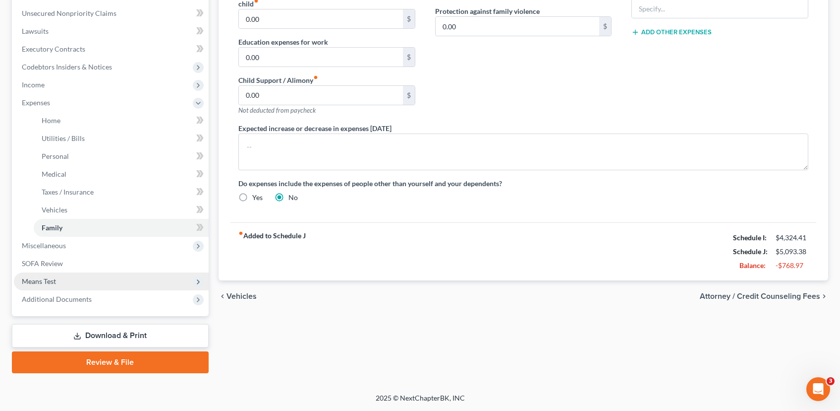
click at [70, 275] on span "Means Test" at bounding box center [111, 281] width 195 height 18
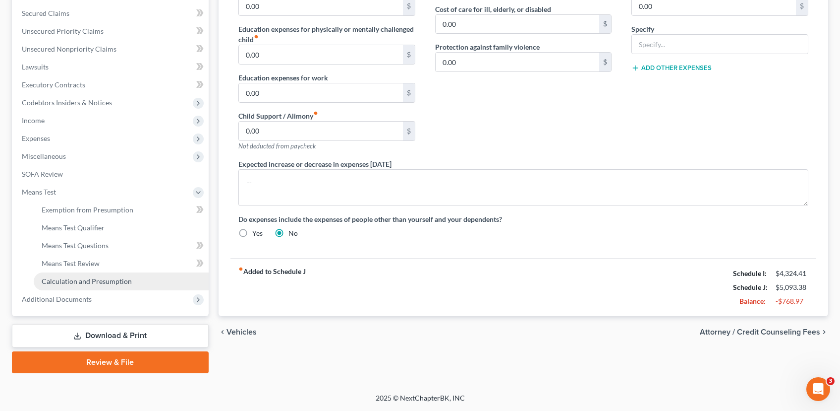
scroll to position [206, 0]
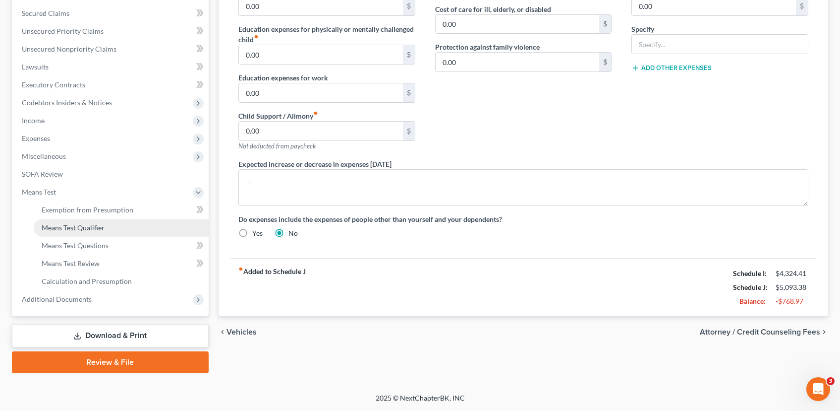
click at [88, 231] on span "Means Test Qualifier" at bounding box center [73, 227] width 63 height 8
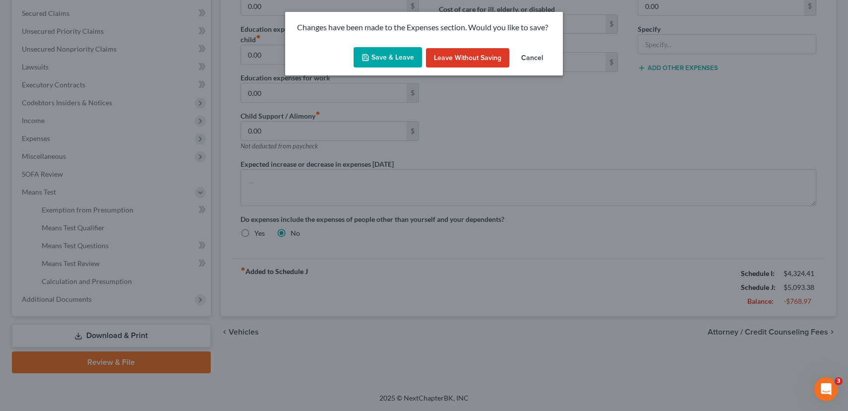
click at [388, 60] on button "Save & Leave" at bounding box center [388, 57] width 68 height 21
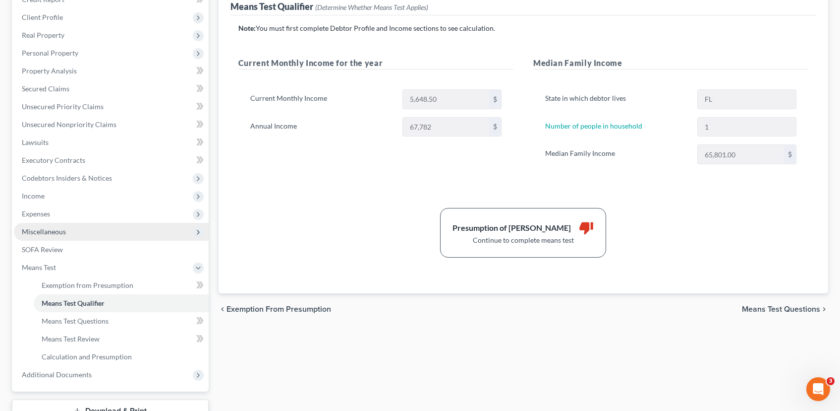
scroll to position [206, 0]
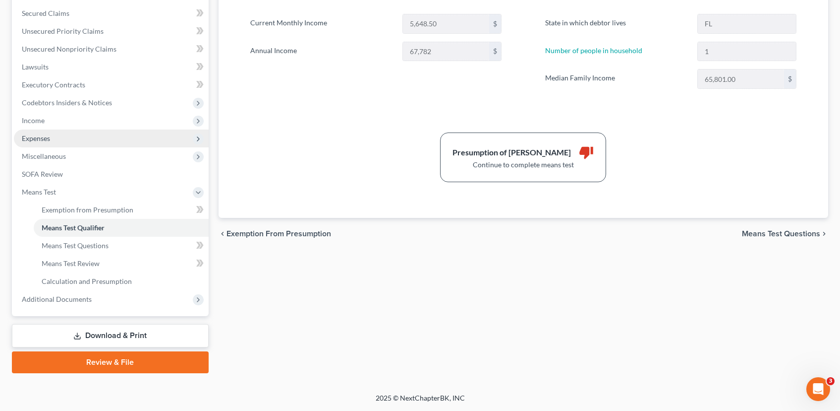
click at [94, 138] on span "Expenses" at bounding box center [111, 138] width 195 height 18
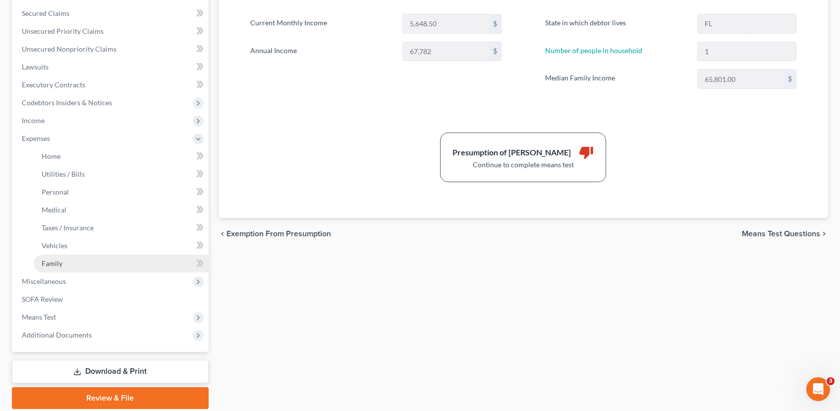
click at [104, 262] on link "Family" at bounding box center [121, 263] width 175 height 18
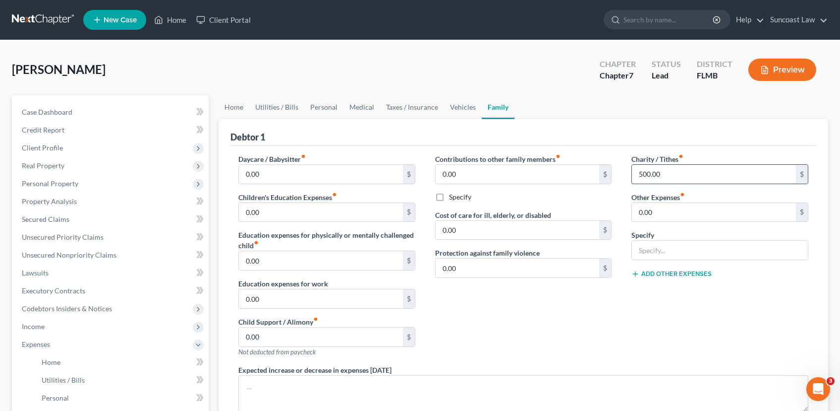
drag, startPoint x: 696, startPoint y: 180, endPoint x: 741, endPoint y: 170, distance: 46.3
click at [739, 174] on input "500.00" at bounding box center [714, 174] width 164 height 19
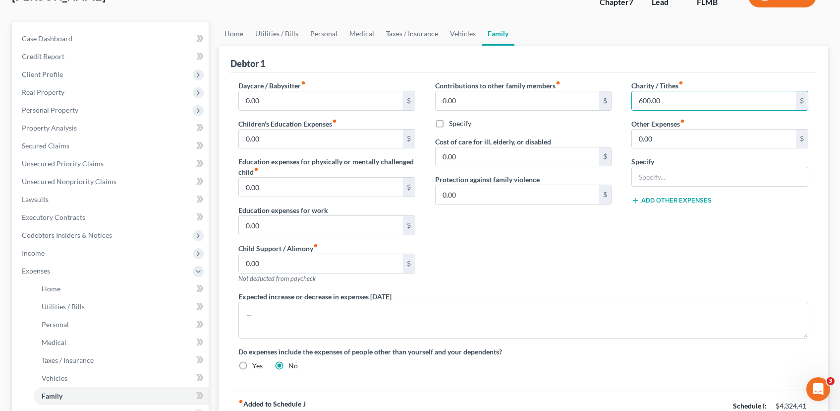
scroll to position [241, 0]
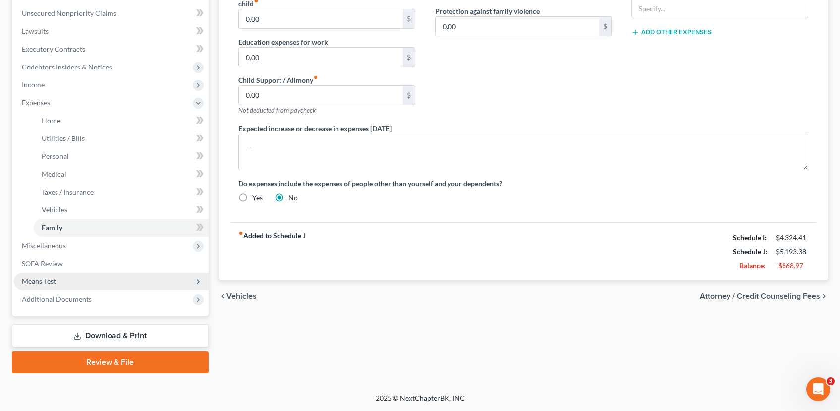
type input "600.00"
click at [77, 279] on span "Means Test" at bounding box center [111, 281] width 195 height 18
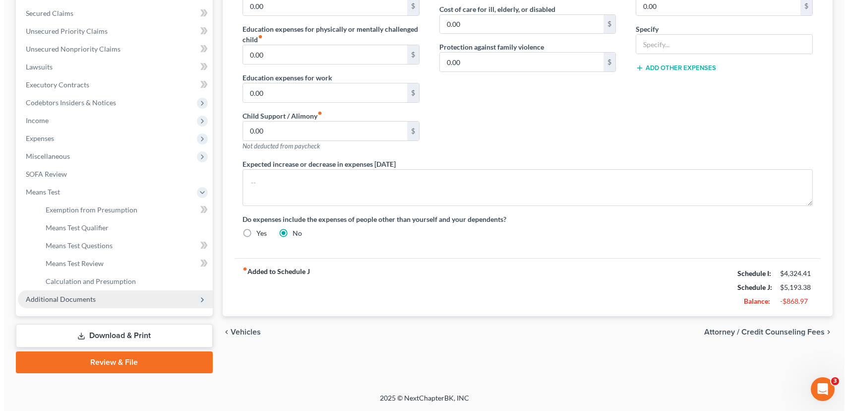
scroll to position [206, 0]
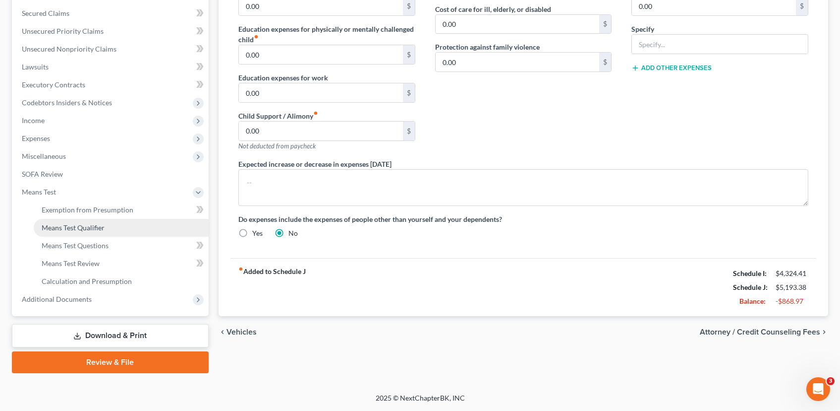
click at [93, 234] on link "Means Test Qualifier" at bounding box center [121, 228] width 175 height 18
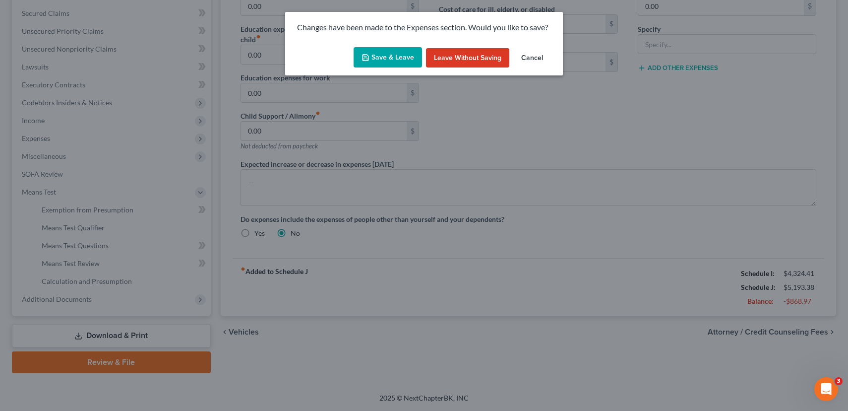
click at [398, 56] on button "Save & Leave" at bounding box center [388, 57] width 68 height 21
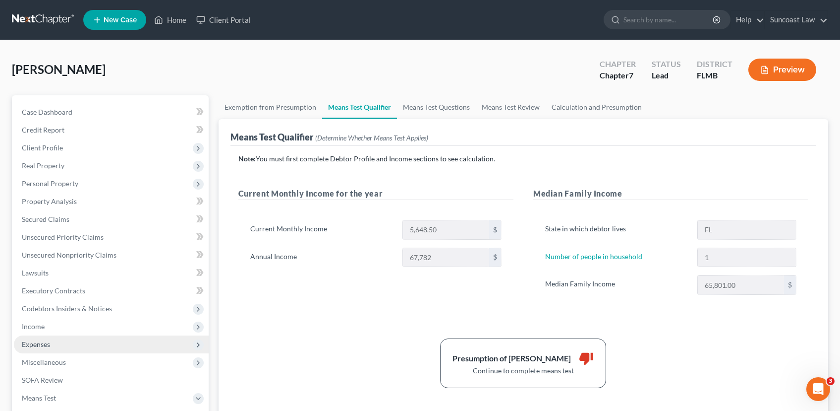
click at [115, 341] on span "Expenses" at bounding box center [111, 344] width 195 height 18
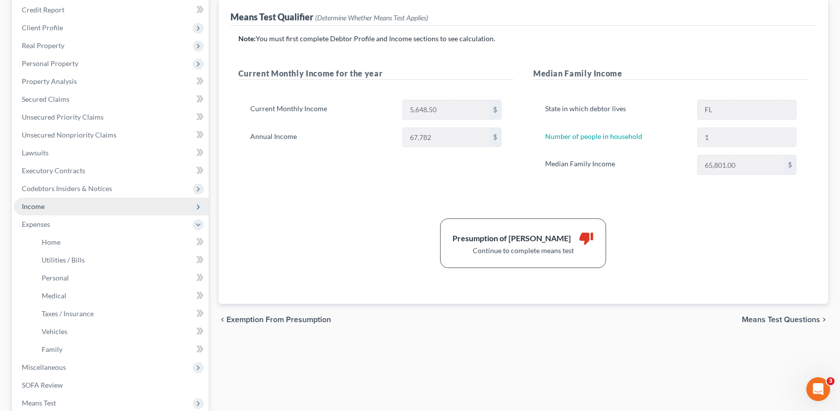
scroll to position [196, 0]
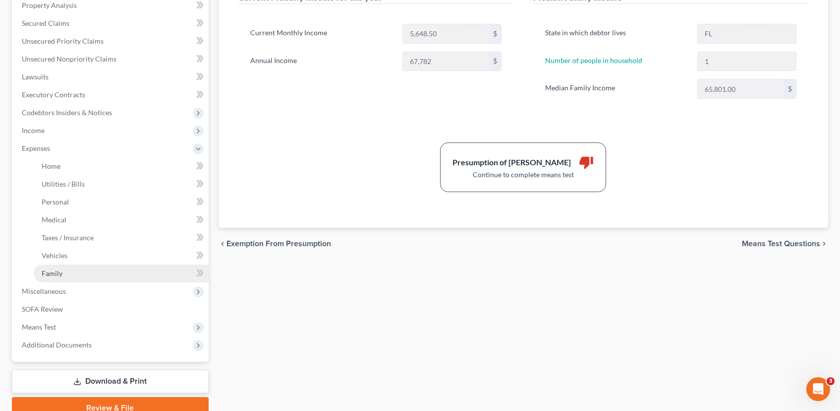
click at [98, 269] on link "Family" at bounding box center [121, 273] width 175 height 18
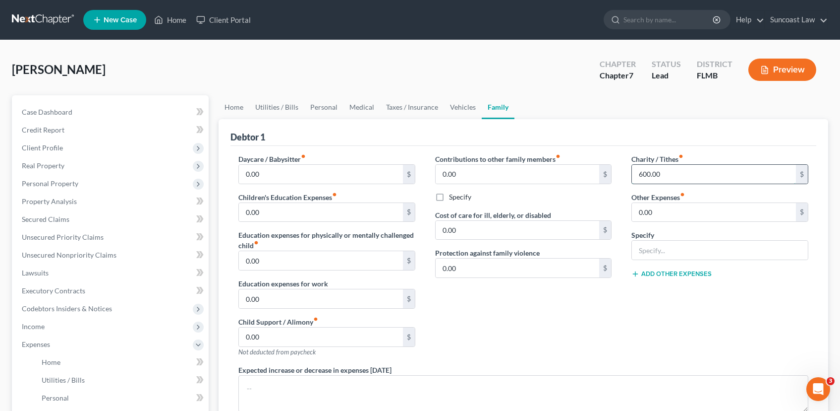
drag, startPoint x: 679, startPoint y: 175, endPoint x: 684, endPoint y: 176, distance: 5.1
click at [684, 176] on input "600.00" at bounding box center [714, 174] width 164 height 19
drag, startPoint x: 671, startPoint y: 176, endPoint x: 632, endPoint y: 176, distance: 39.7
click at [632, 176] on input "600.00" at bounding box center [714, 174] width 164 height 19
type input "0.00"
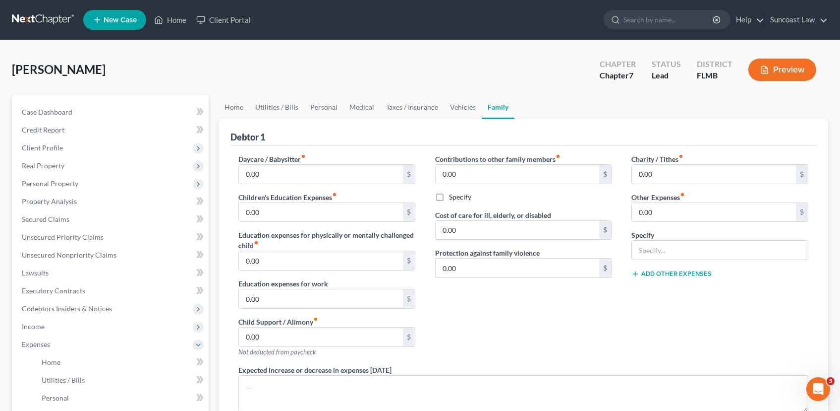
click at [632, 309] on div "Charity / Tithes fiber_manual_record 0.00 $ Other Expenses fiber_manual_record …" at bounding box center [720, 259] width 197 height 211
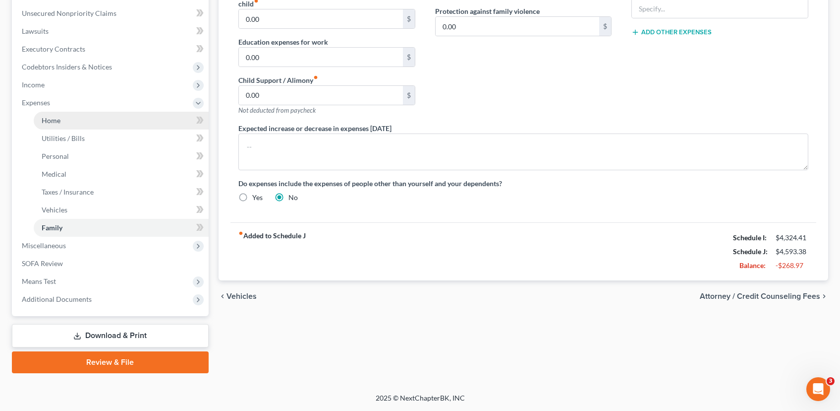
click at [112, 117] on link "Home" at bounding box center [121, 121] width 175 height 18
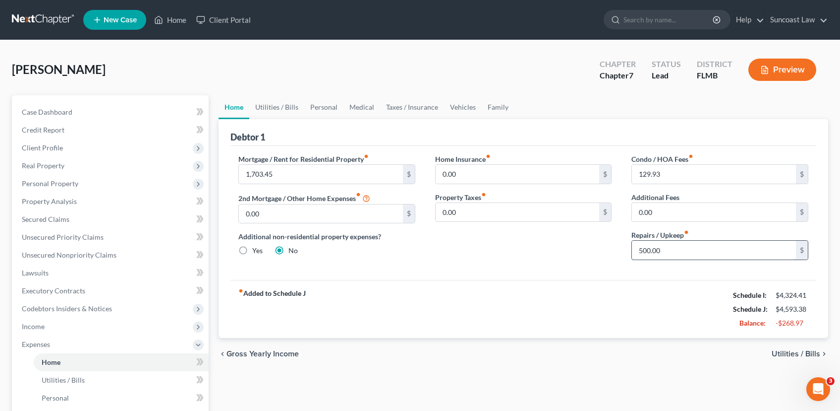
click at [701, 254] on input "500.00" at bounding box center [714, 249] width 164 height 19
type input "50.00"
click at [731, 367] on div "chevron_left Gross Yearly Income Utilities / Bills chevron_right" at bounding box center [524, 354] width 610 height 32
click at [800, 355] on span "Utilities / Bills" at bounding box center [796, 354] width 49 height 8
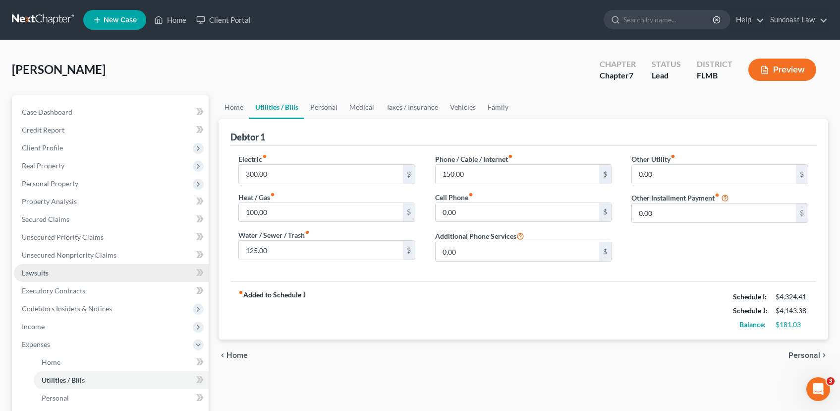
scroll to position [241, 0]
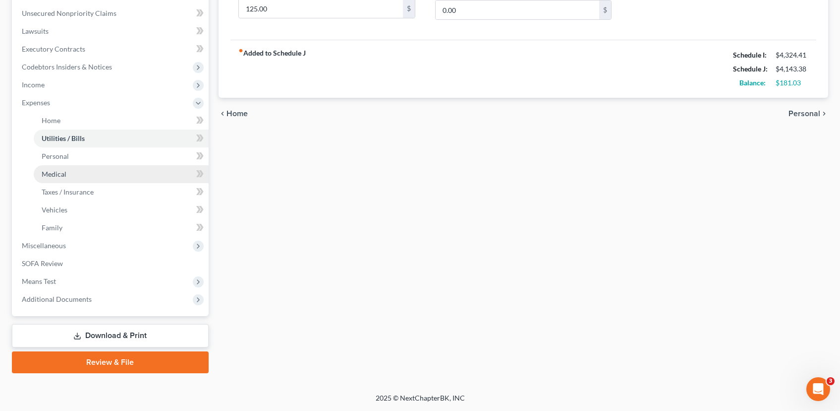
click at [115, 174] on link "Medical" at bounding box center [121, 174] width 175 height 18
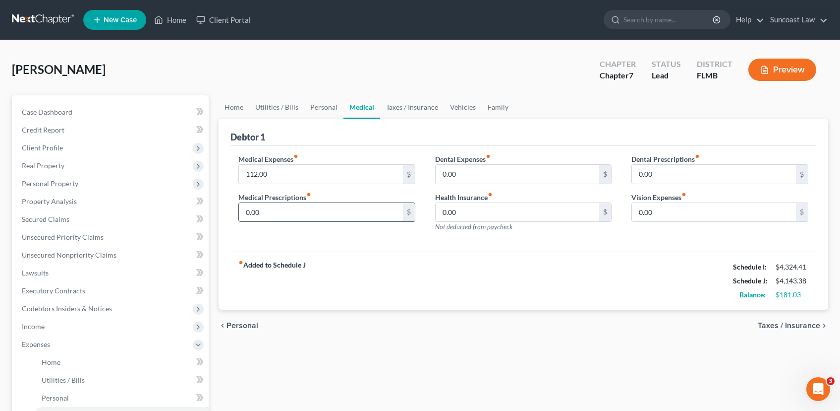
click at [301, 212] on input "0.00" at bounding box center [321, 212] width 164 height 19
type input "1"
type input "200.00"
click at [797, 328] on span "Taxes / Insurance" at bounding box center [789, 325] width 62 height 8
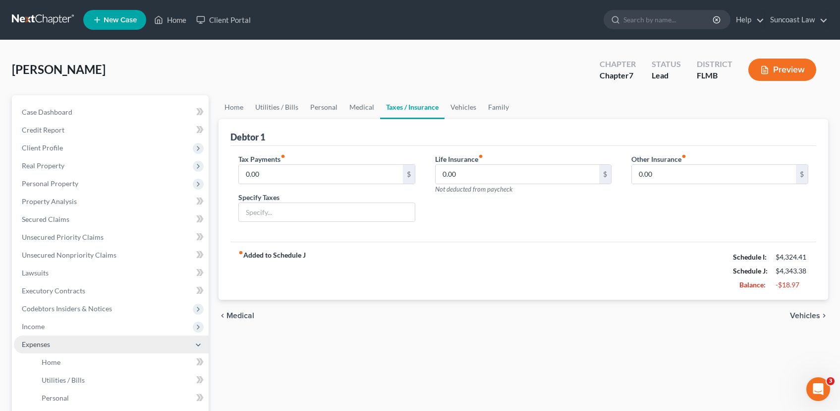
scroll to position [241, 0]
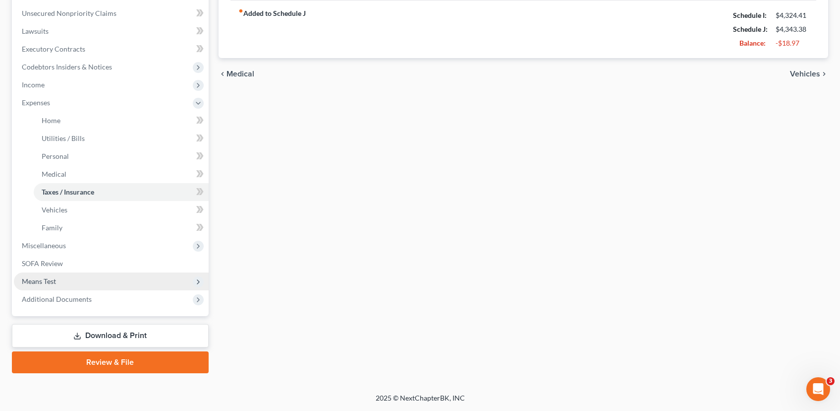
click at [73, 284] on span "Means Test" at bounding box center [111, 281] width 195 height 18
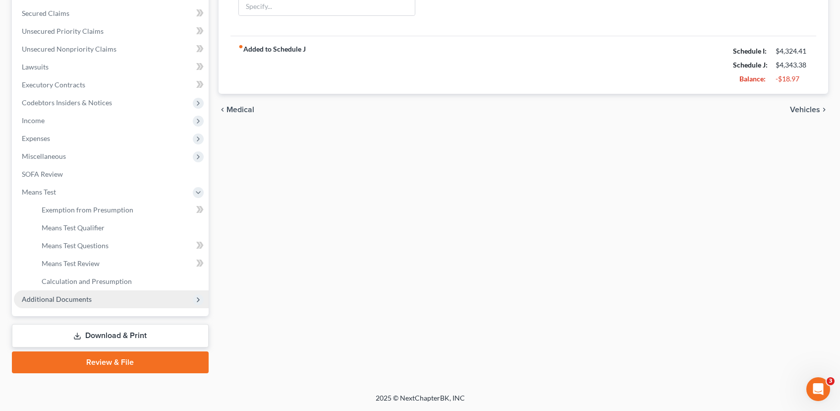
scroll to position [206, 0]
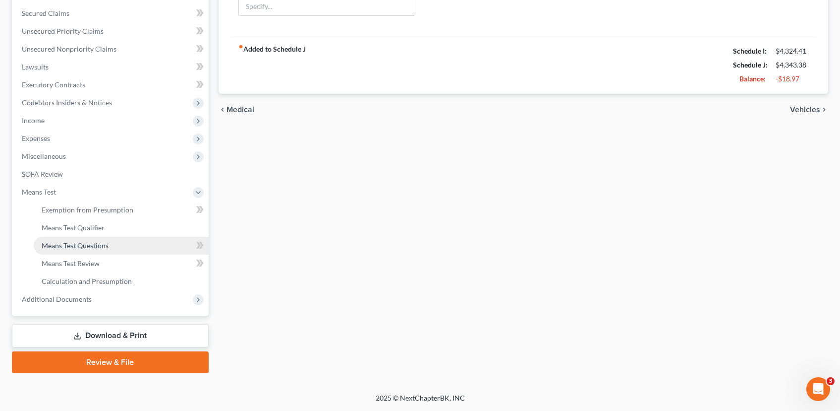
click at [83, 247] on span "Means Test Questions" at bounding box center [75, 245] width 67 height 8
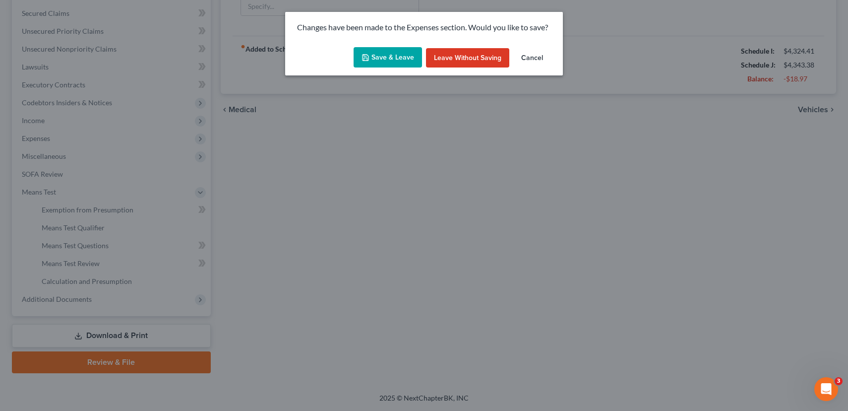
click at [378, 70] on div "Save & Leave Leave without Saving Cancel" at bounding box center [424, 59] width 278 height 33
click at [376, 60] on button "Save & Leave" at bounding box center [388, 57] width 68 height 21
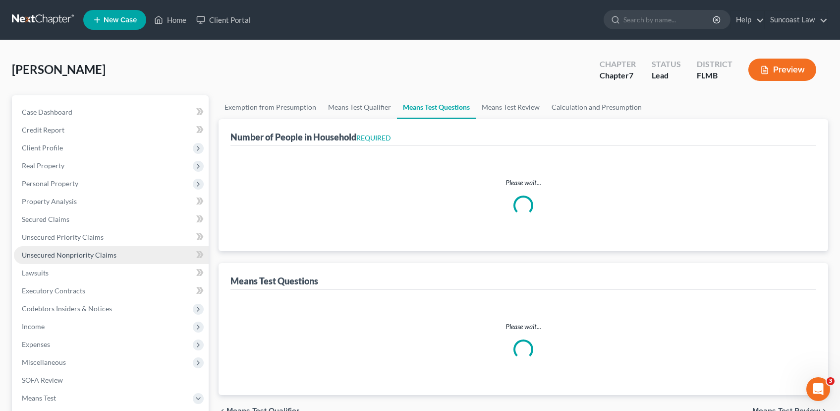
select select "0"
select select "60"
select select "1"
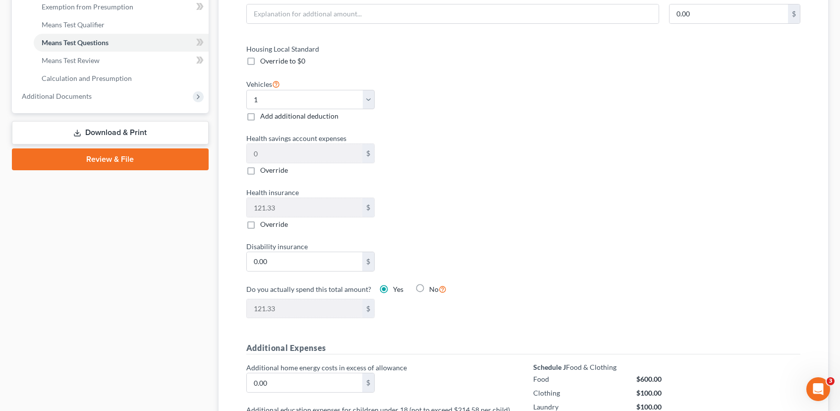
scroll to position [223, 0]
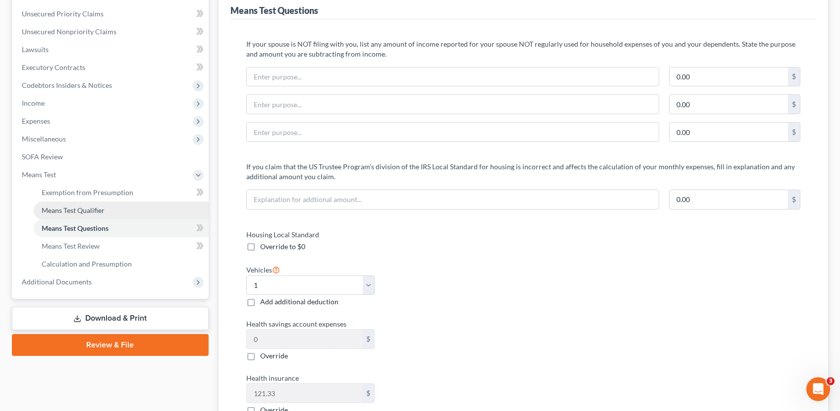
click at [82, 209] on span "Means Test Qualifier" at bounding box center [73, 210] width 63 height 8
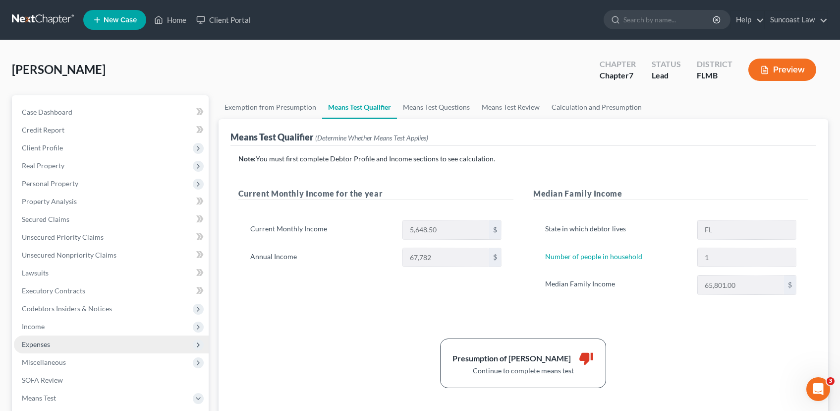
click at [69, 347] on span "Expenses" at bounding box center [111, 344] width 195 height 18
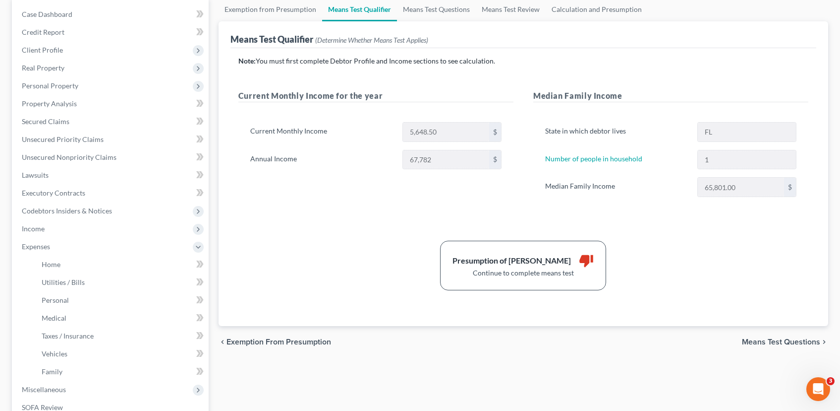
scroll to position [205, 0]
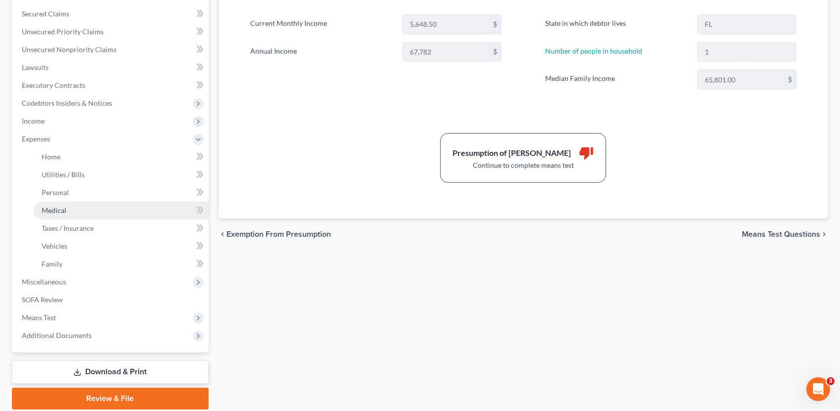
click at [80, 206] on link "Medical" at bounding box center [121, 210] width 175 height 18
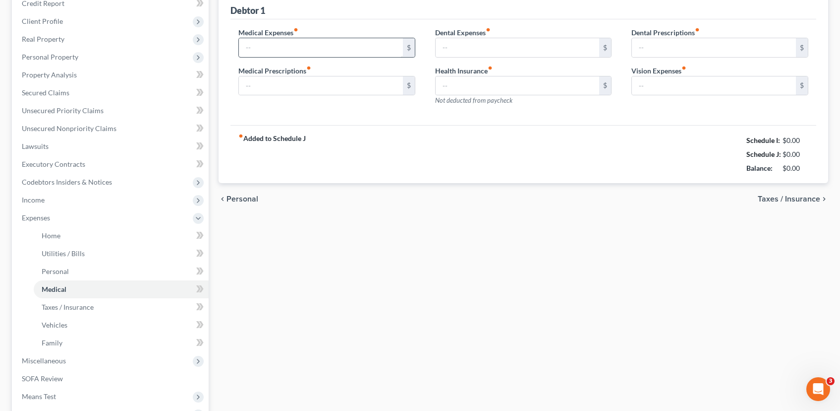
type input "112.00"
type input "200.00"
type input "0.00"
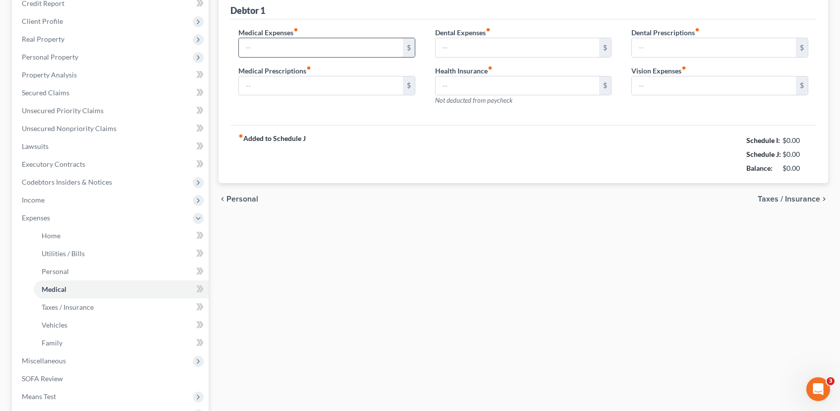
type input "0.00"
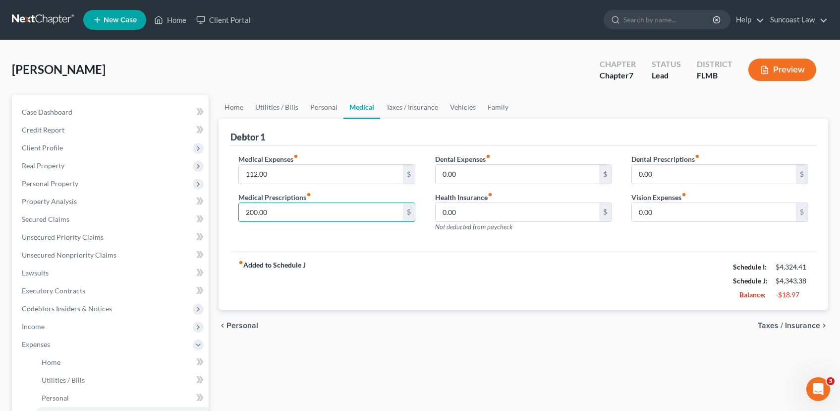
drag, startPoint x: 278, startPoint y: 218, endPoint x: 211, endPoint y: 212, distance: 67.2
click at [211, 212] on div "Petition Navigation Case Dashboard Payments Invoices Payments Payments Credit R…" at bounding box center [420, 354] width 827 height 519
drag, startPoint x: 305, startPoint y: 215, endPoint x: 340, endPoint y: 215, distance: 34.7
click at [340, 215] on div "Debtor 1 Medical Expenses fiber_manual_record 112.00 $ Medical Prescriptions fi…" at bounding box center [524, 214] width 610 height 191
drag, startPoint x: 275, startPoint y: 213, endPoint x: 303, endPoint y: 218, distance: 29.1
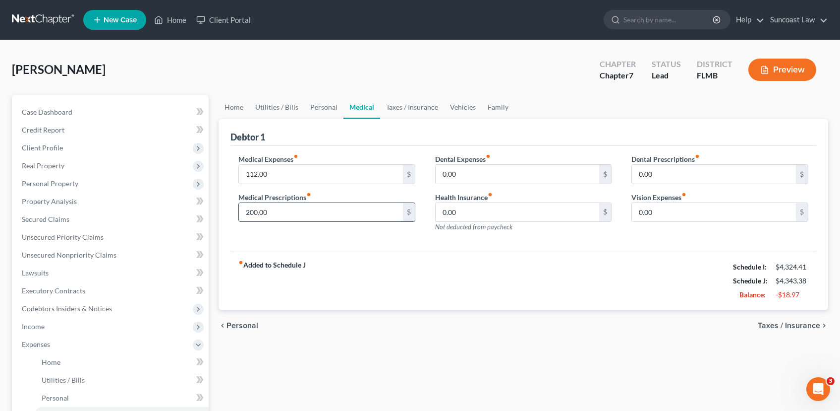
click at [303, 218] on input "200.00" at bounding box center [321, 212] width 164 height 19
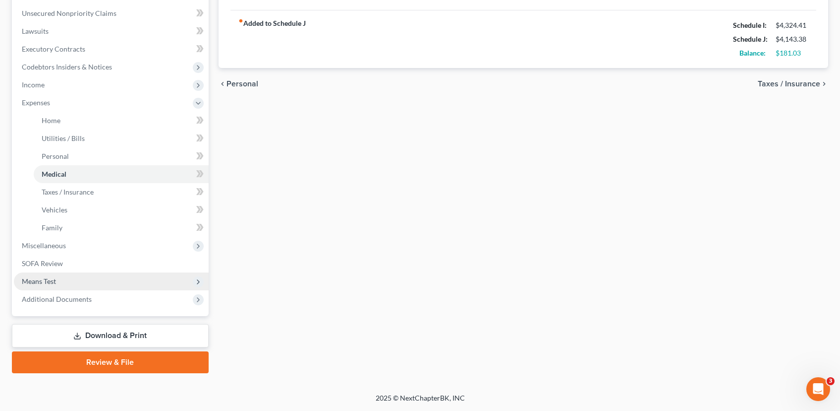
click at [199, 280] on icon at bounding box center [198, 282] width 8 height 8
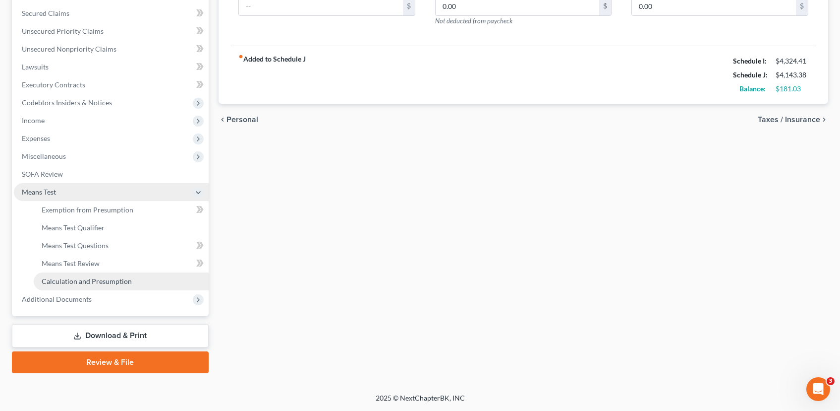
scroll to position [206, 0]
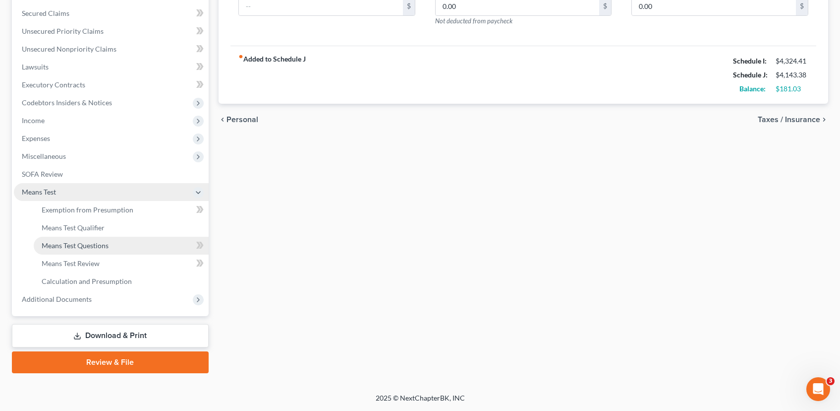
click at [114, 240] on link "Means Test Questions" at bounding box center [121, 245] width 175 height 18
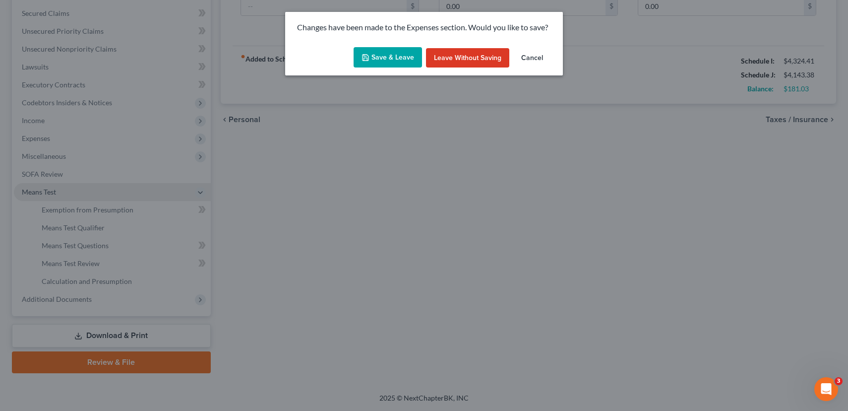
click at [369, 54] on icon "button" at bounding box center [365, 58] width 8 height 8
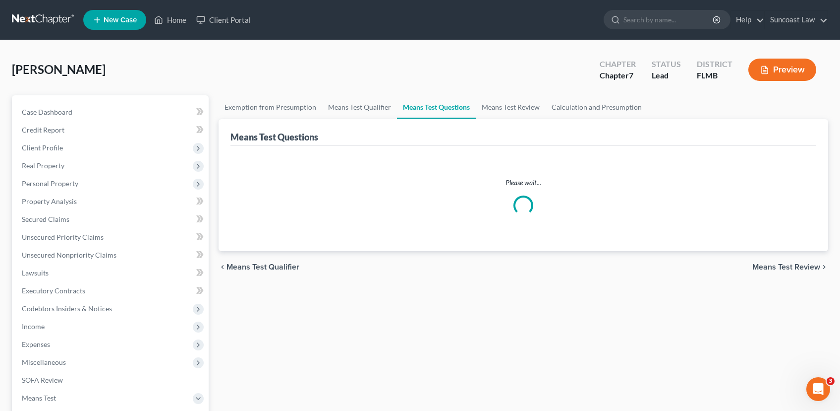
select select "1"
select select "0"
select select "60"
select select "1"
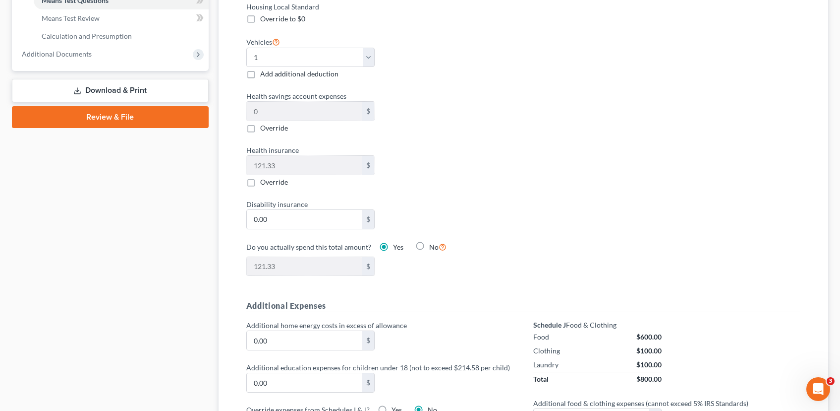
scroll to position [469, 0]
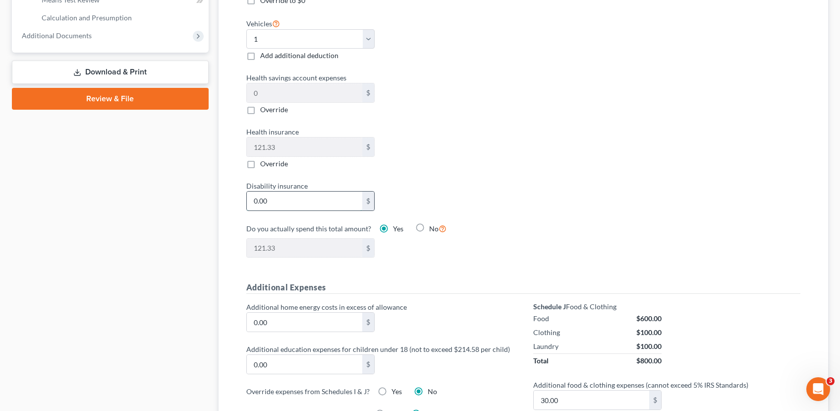
click at [292, 205] on input "0.00" at bounding box center [305, 200] width 116 height 19
type input "2"
type input "123.33"
type input "20"
type input "141.33"
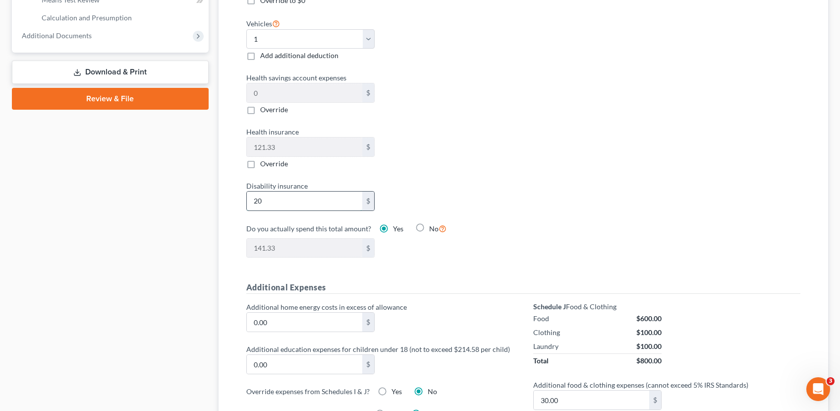
type input "200"
type input "321.33"
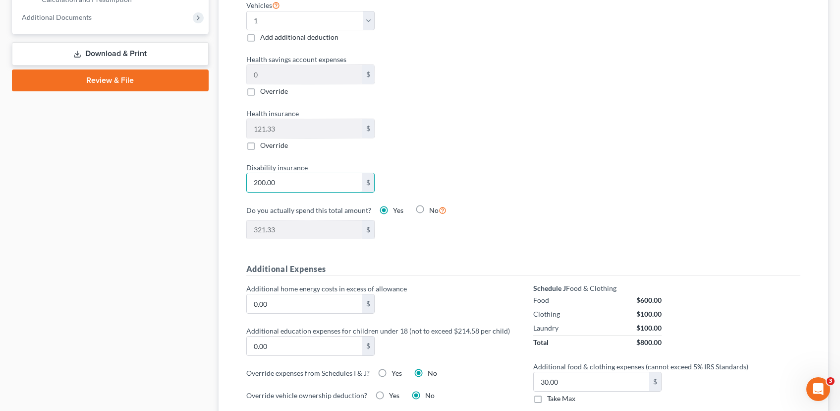
scroll to position [537, 0]
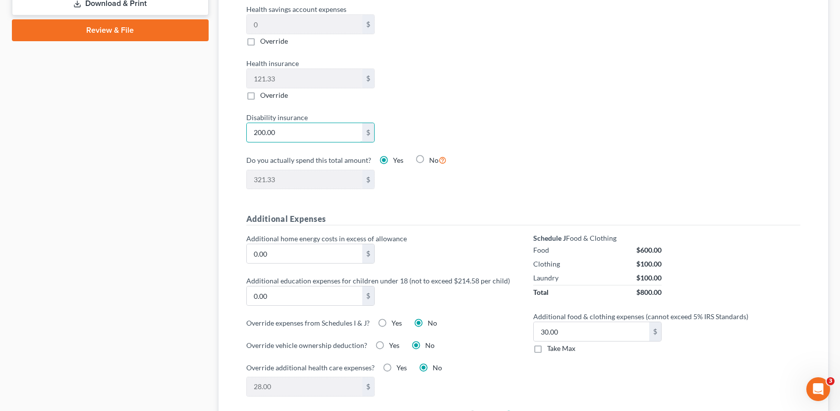
type input "200.00"
click at [413, 248] on div "Additional home energy costs in excess of allowance 0.00 $" at bounding box center [379, 248] width 277 height 30
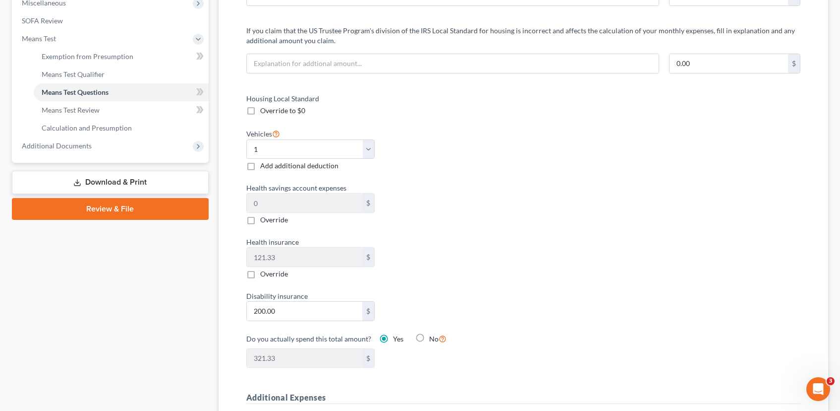
scroll to position [590, 0]
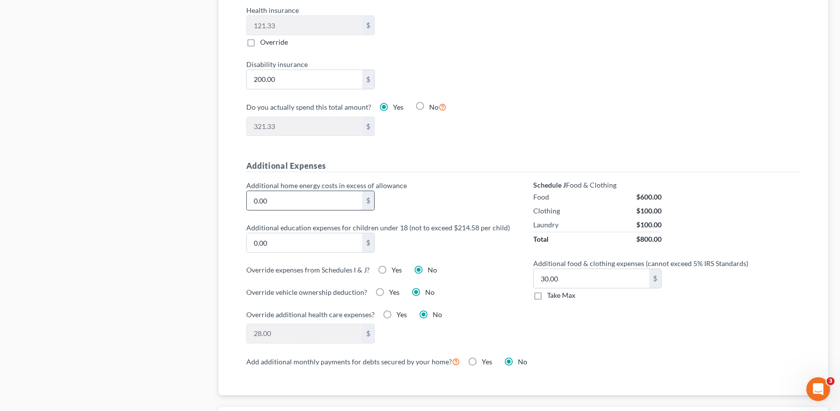
click at [281, 204] on input "0.00" at bounding box center [305, 200] width 116 height 19
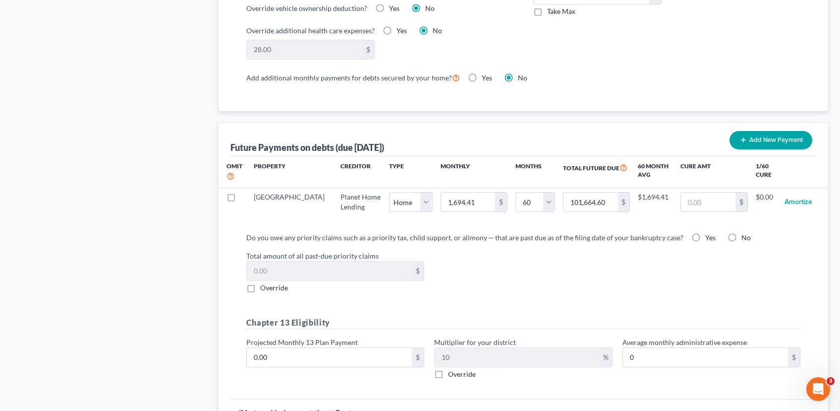
scroll to position [875, 0]
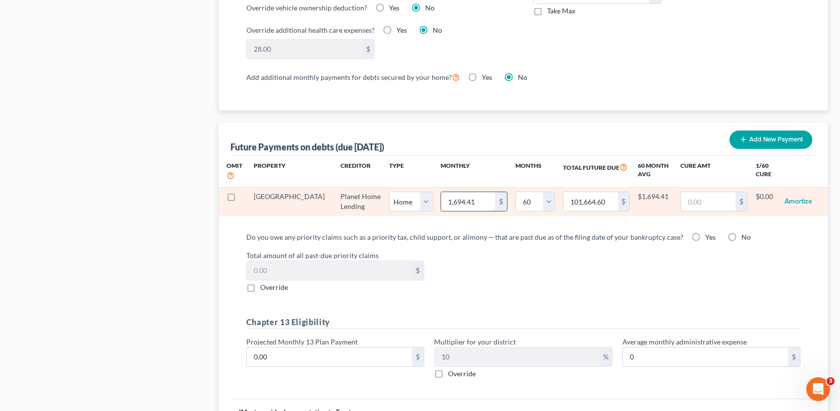
type input "200.00"
click at [441, 202] on input "1,694.41" at bounding box center [468, 201] width 54 height 19
type input "1"
type input "60.00"
type input "17"
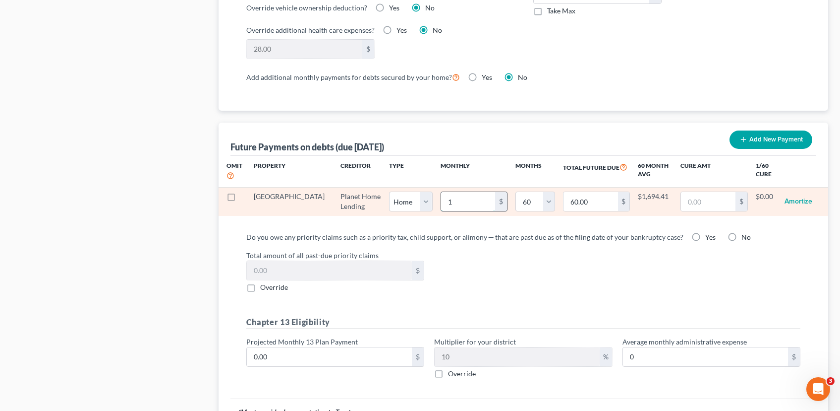
type input "1,020.00"
type input "170"
type input "10,200.00"
type input "1703"
type input "102,180.00"
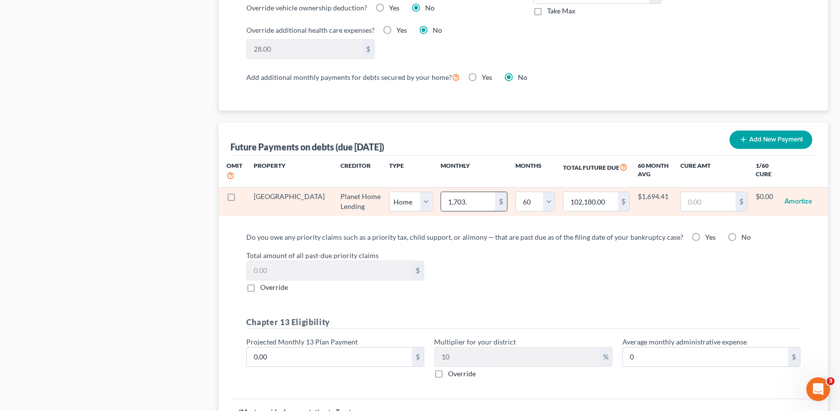
type input "1,703.4"
type input "102,204.00"
select select "0"
select select "60"
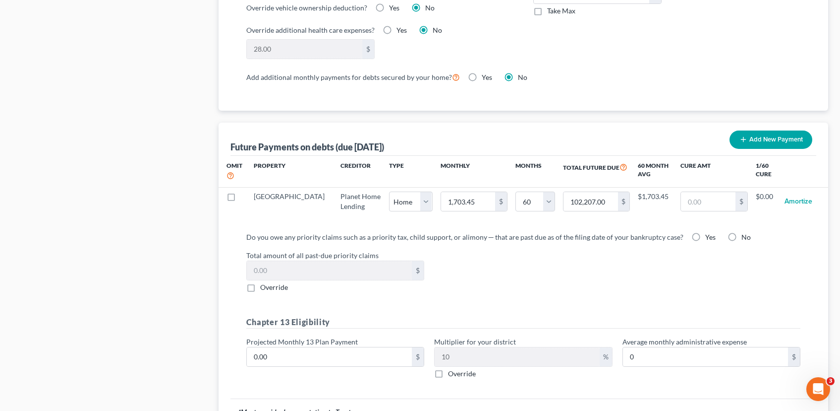
select select "0"
select select "60"
select select "0"
select select "60"
select select "0"
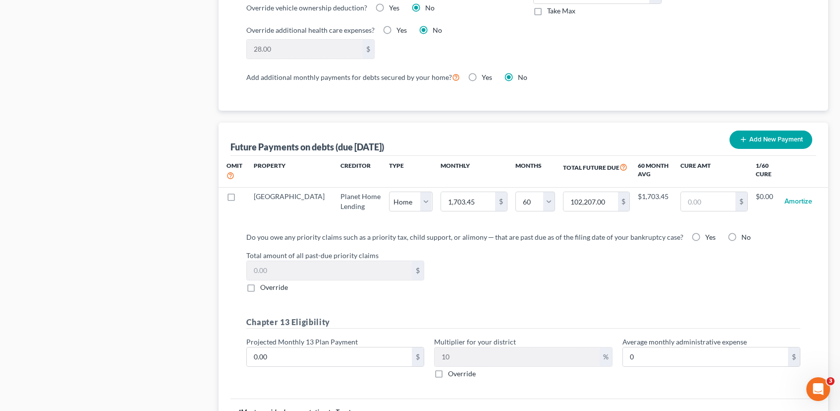
select select "60"
select select "0"
select select "60"
click at [637, 307] on div "Do you owe any priority claims such as a priority tax, child support, or alimon…" at bounding box center [523, 309] width 570 height 155
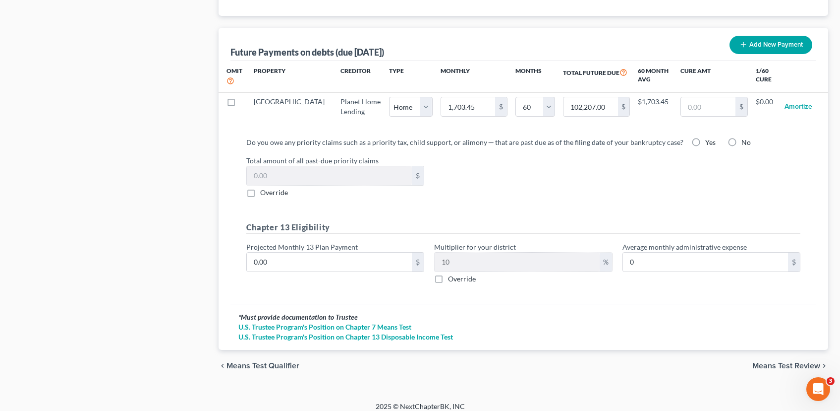
scroll to position [978, 0]
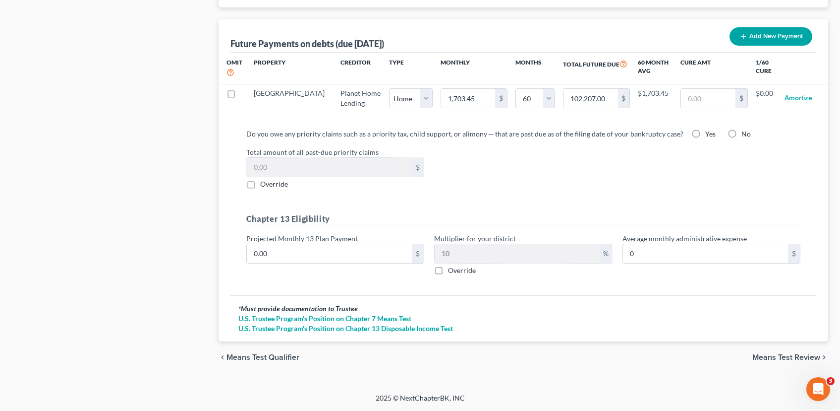
click at [760, 355] on span "Means Test Review" at bounding box center [787, 357] width 68 height 8
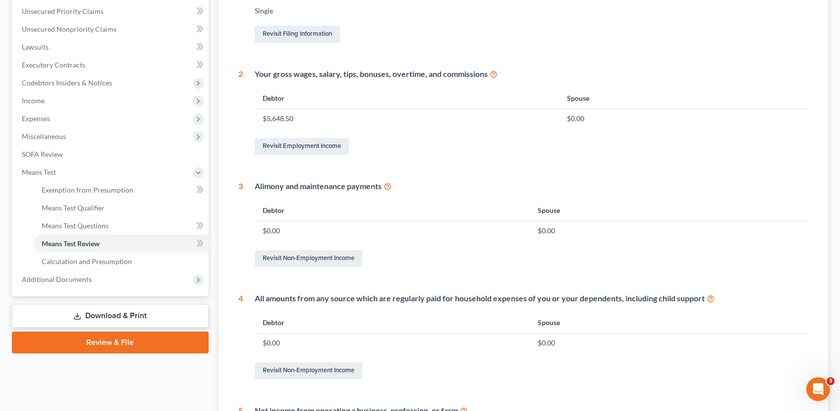
scroll to position [432, 0]
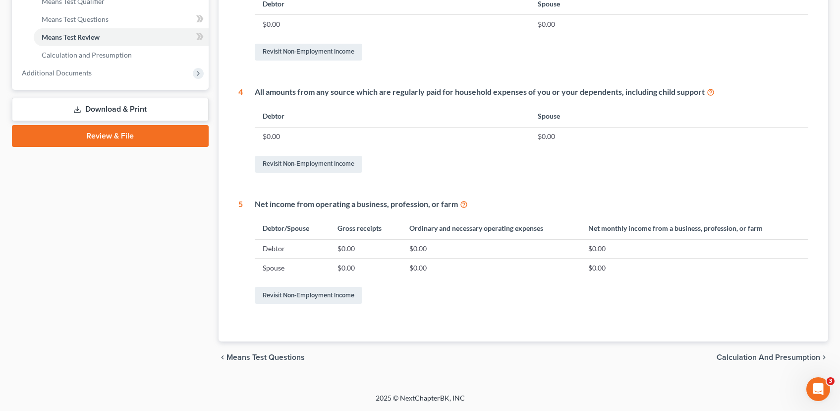
click at [757, 358] on span "Calculation and Presumption" at bounding box center [769, 357] width 104 height 8
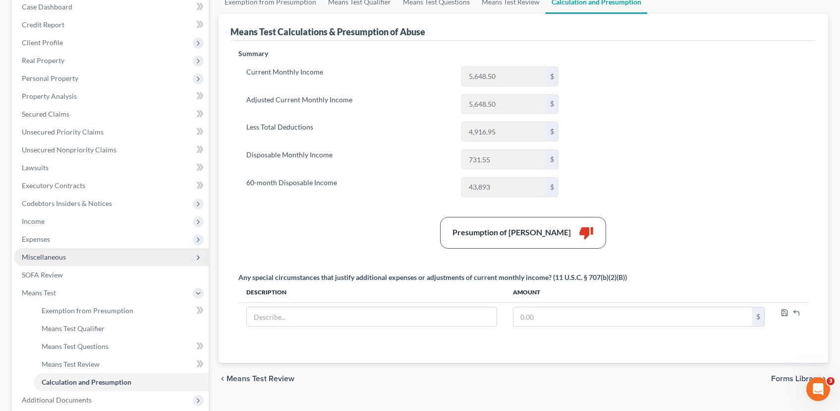
scroll to position [140, 0]
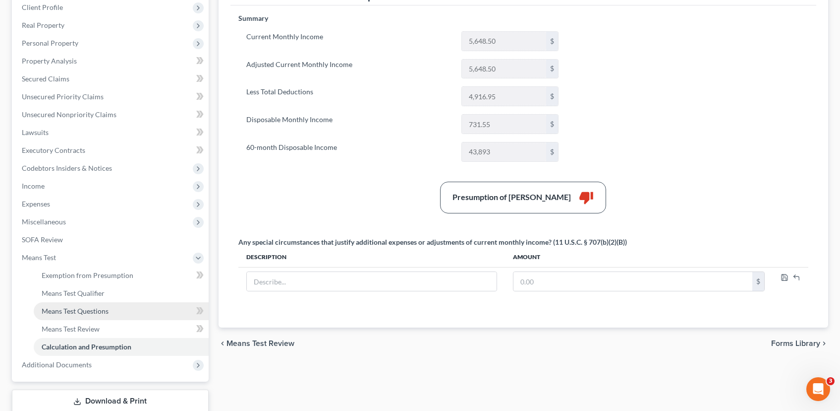
click at [86, 309] on span "Means Test Questions" at bounding box center [75, 310] width 67 height 8
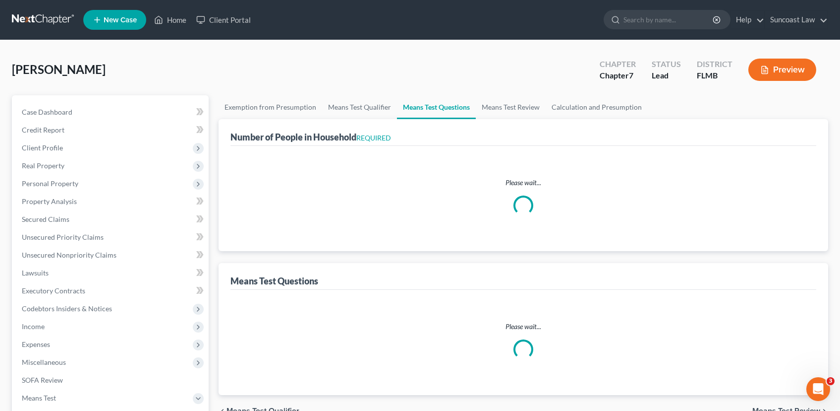
select select "0"
select select "60"
select select "1"
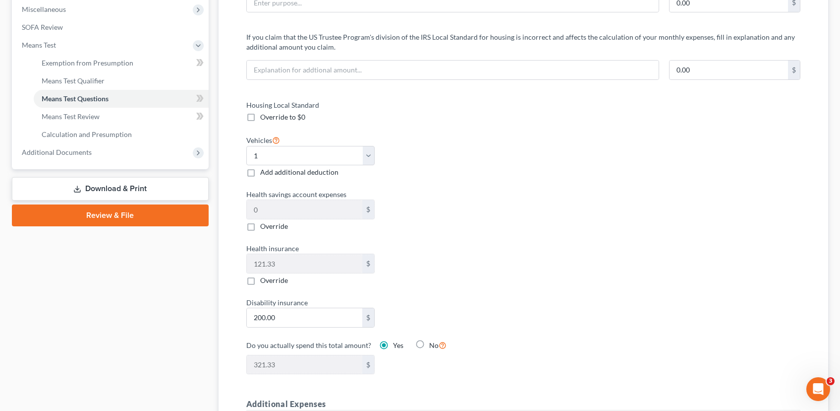
scroll to position [412, 0]
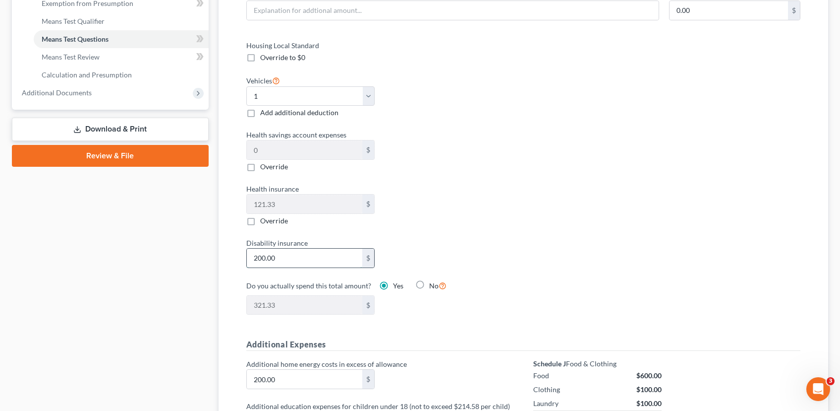
click at [297, 260] on input "200.00" at bounding box center [305, 257] width 116 height 19
type input "5"
type input "126.33"
type input "50"
type input "171.33"
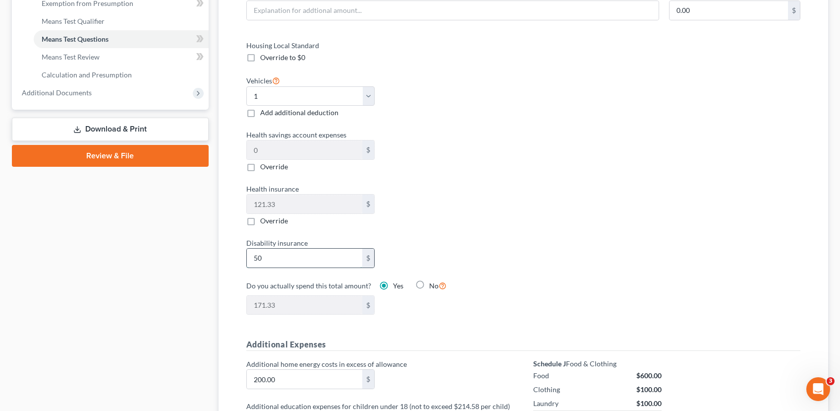
type input "500"
type input "621.33"
type input "50"
type input "171.33"
type input "5"
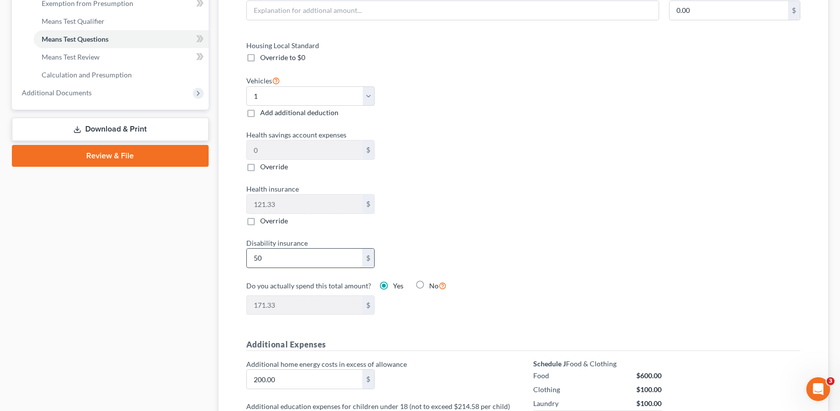
type input "126.33"
type input "0"
type input "121.33"
type input "0.00"
click at [547, 238] on div "Housing Local Standard Override to $0 Vehicles Select 0 1 2 3 4 5 Add additiona…" at bounding box center [523, 183] width 574 height 287
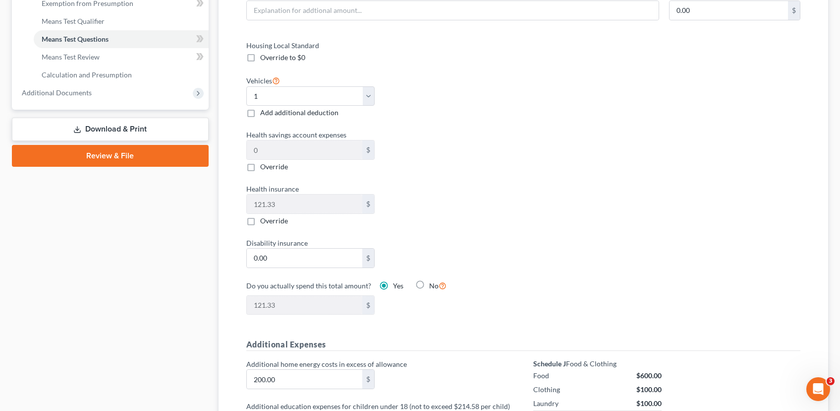
scroll to position [619, 0]
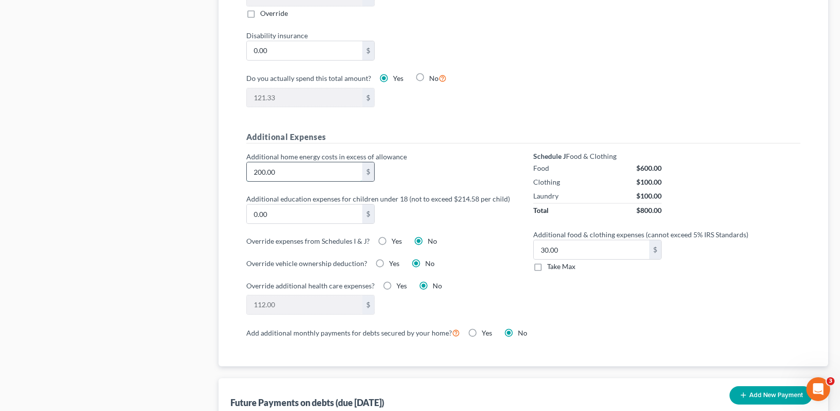
drag, startPoint x: 295, startPoint y: 178, endPoint x: 350, endPoint y: 174, distance: 54.2
click at [349, 173] on input "200.00" at bounding box center [305, 171] width 116 height 19
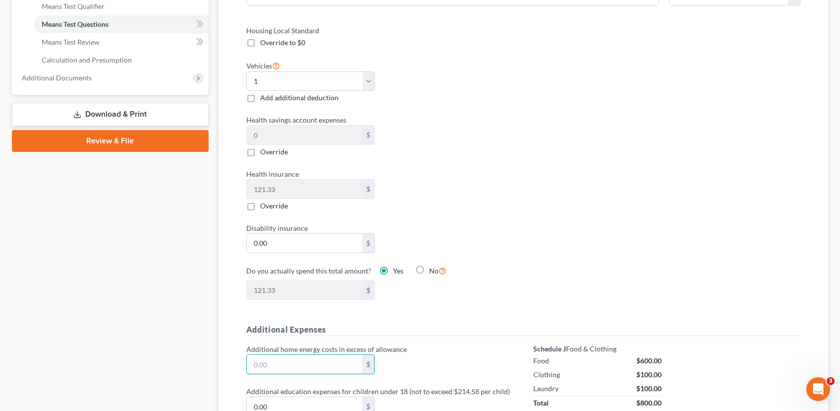
scroll to position [0, 0]
